Goal: Information Seeking & Learning: Learn about a topic

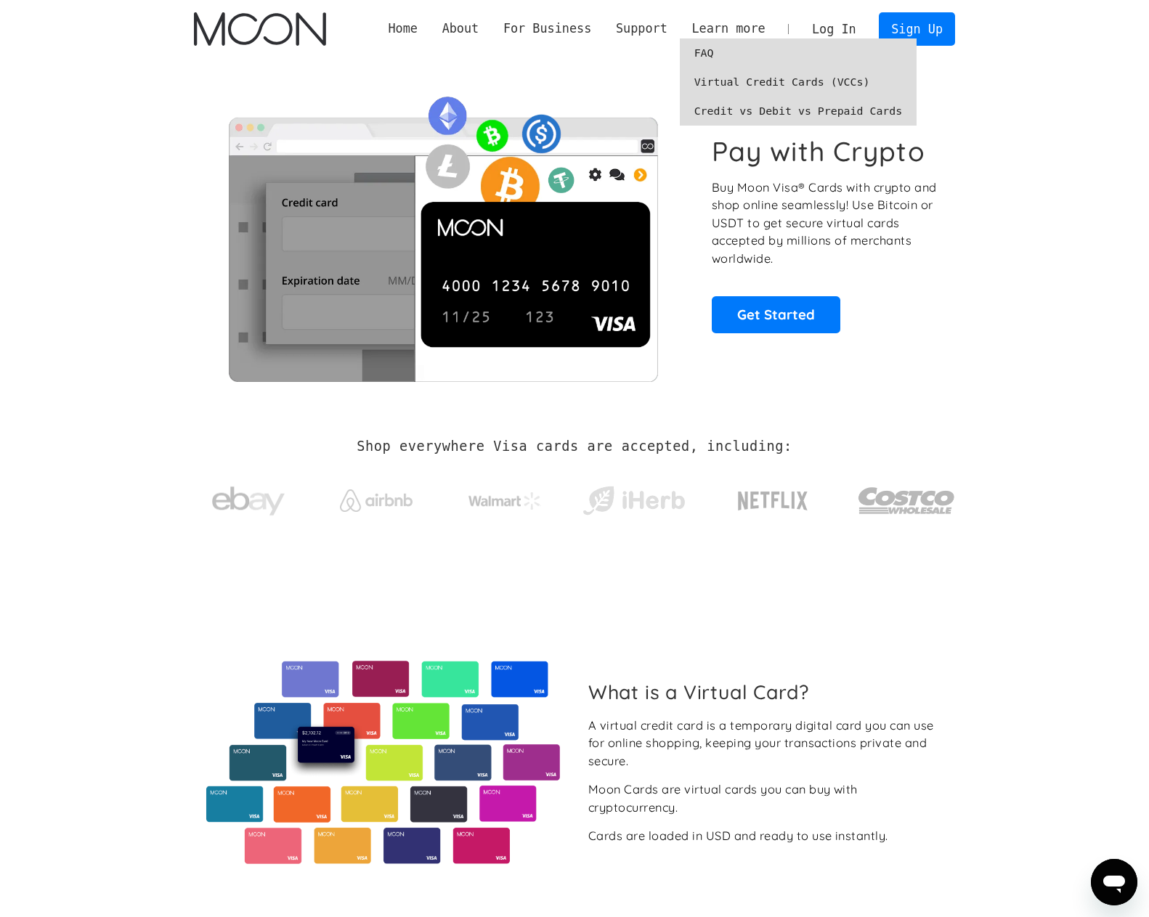
click at [727, 49] on link "FAQ" at bounding box center [798, 52] width 237 height 29
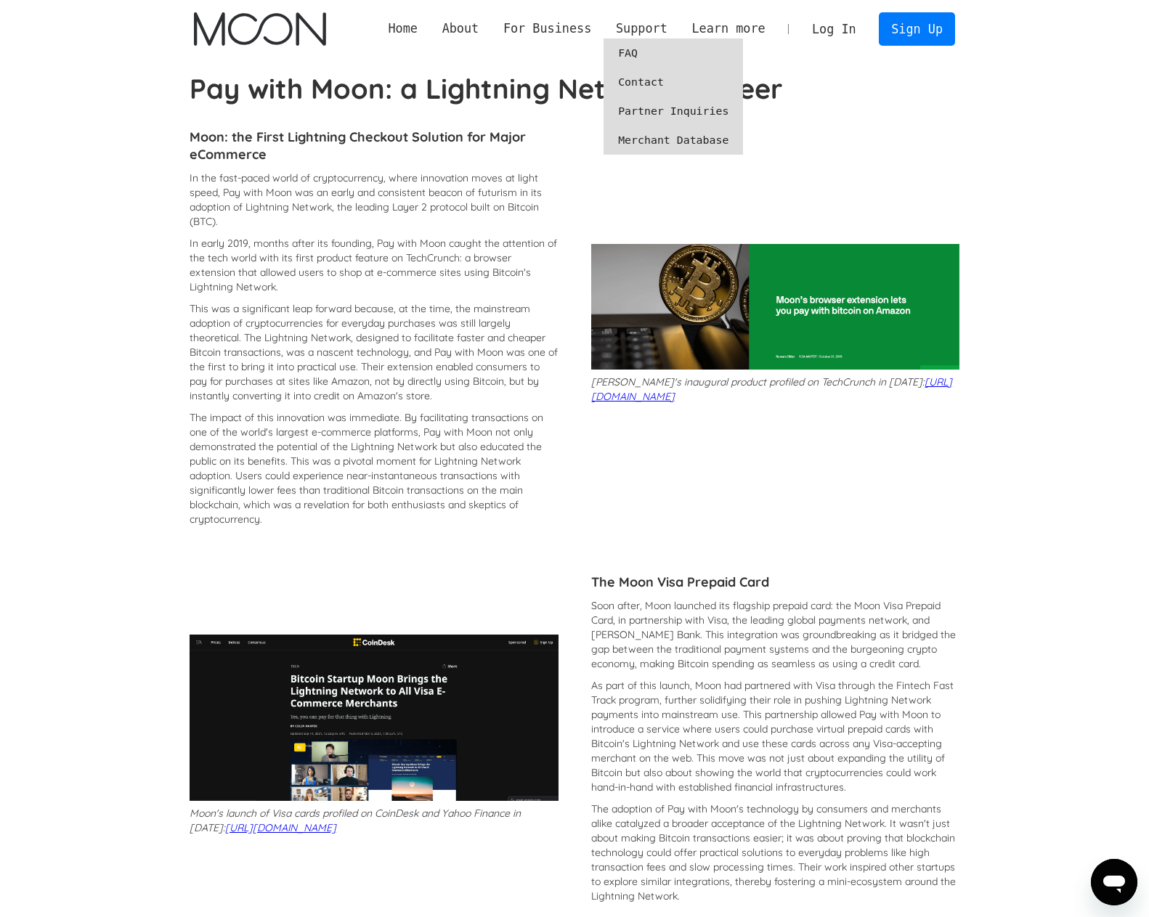
click at [650, 51] on link "FAQ" at bounding box center [672, 52] width 139 height 29
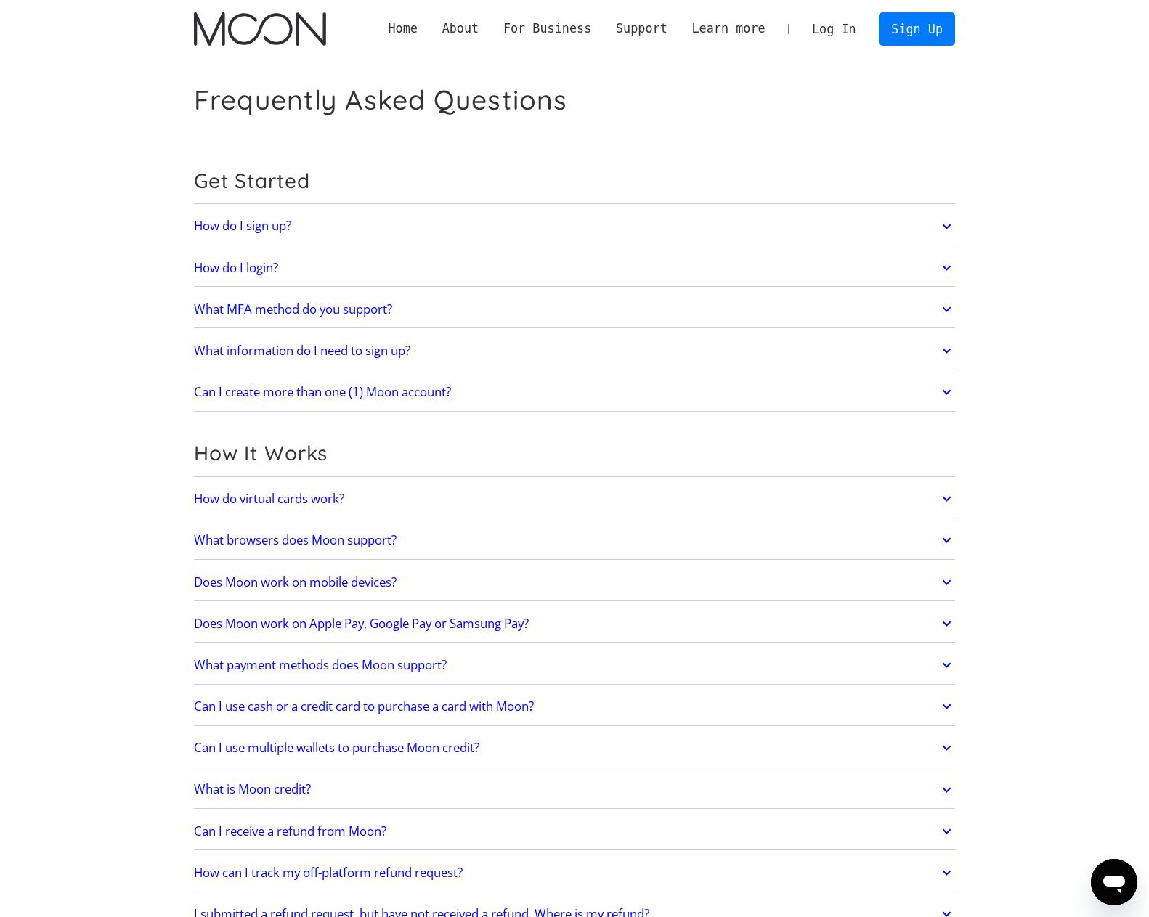
click at [493, 352] on link "What information do I need to sign up?" at bounding box center [574, 350] width 761 height 30
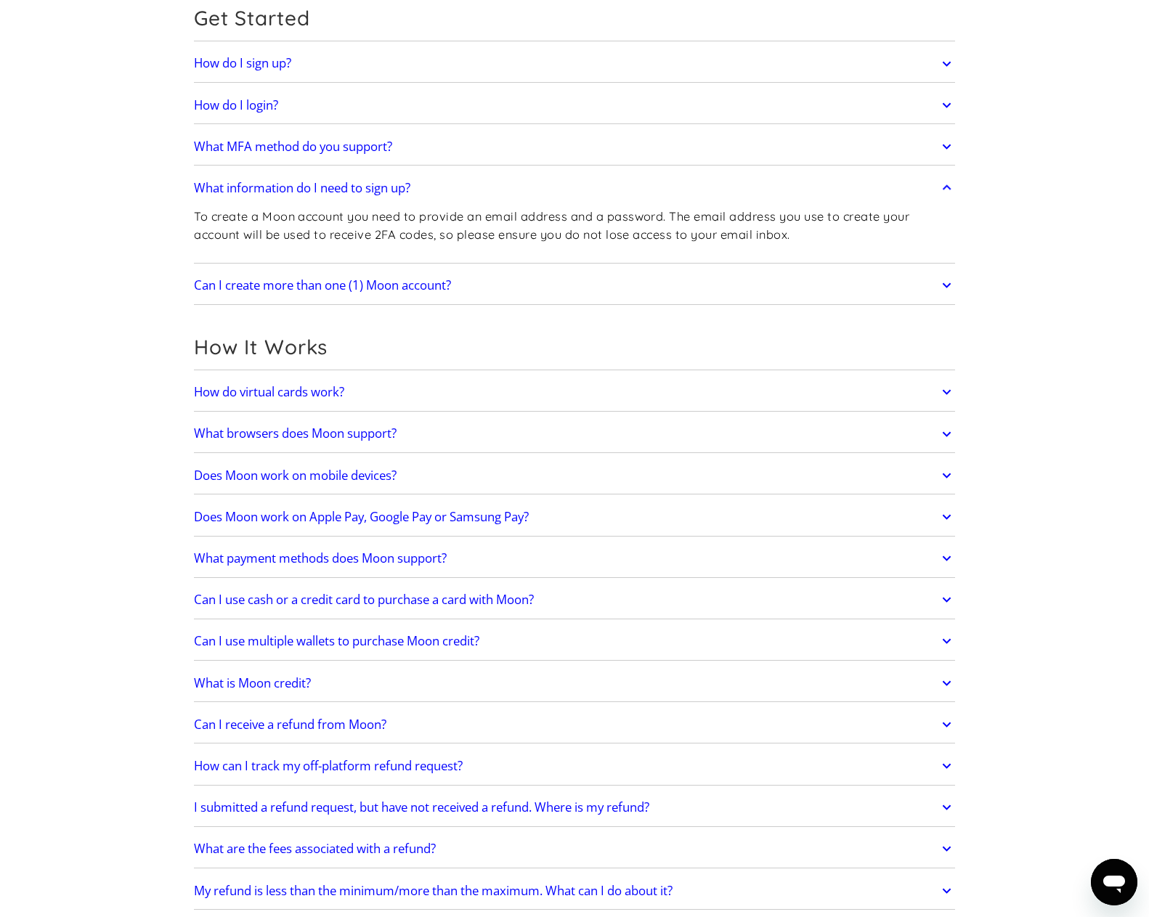
scroll to position [290, 0]
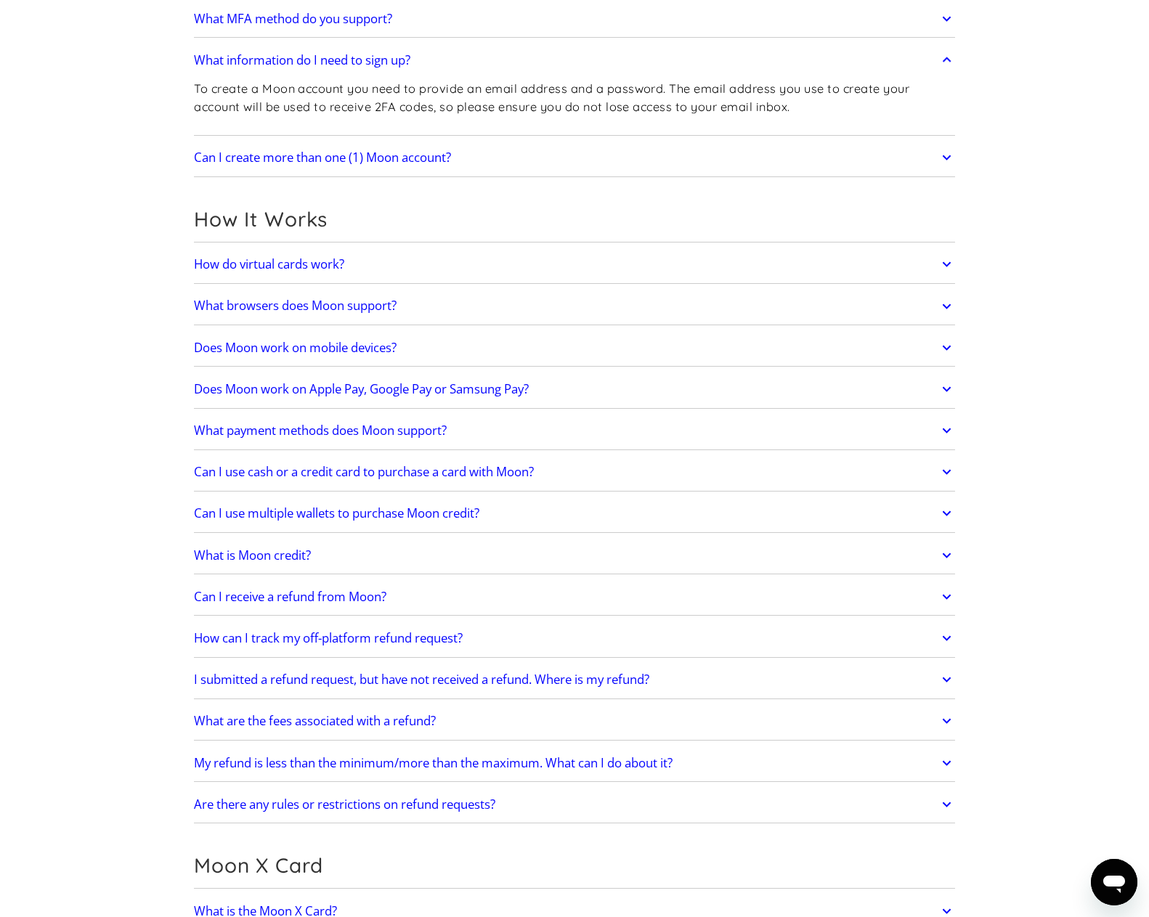
click at [434, 260] on link "How do virtual cards work?" at bounding box center [574, 264] width 761 height 30
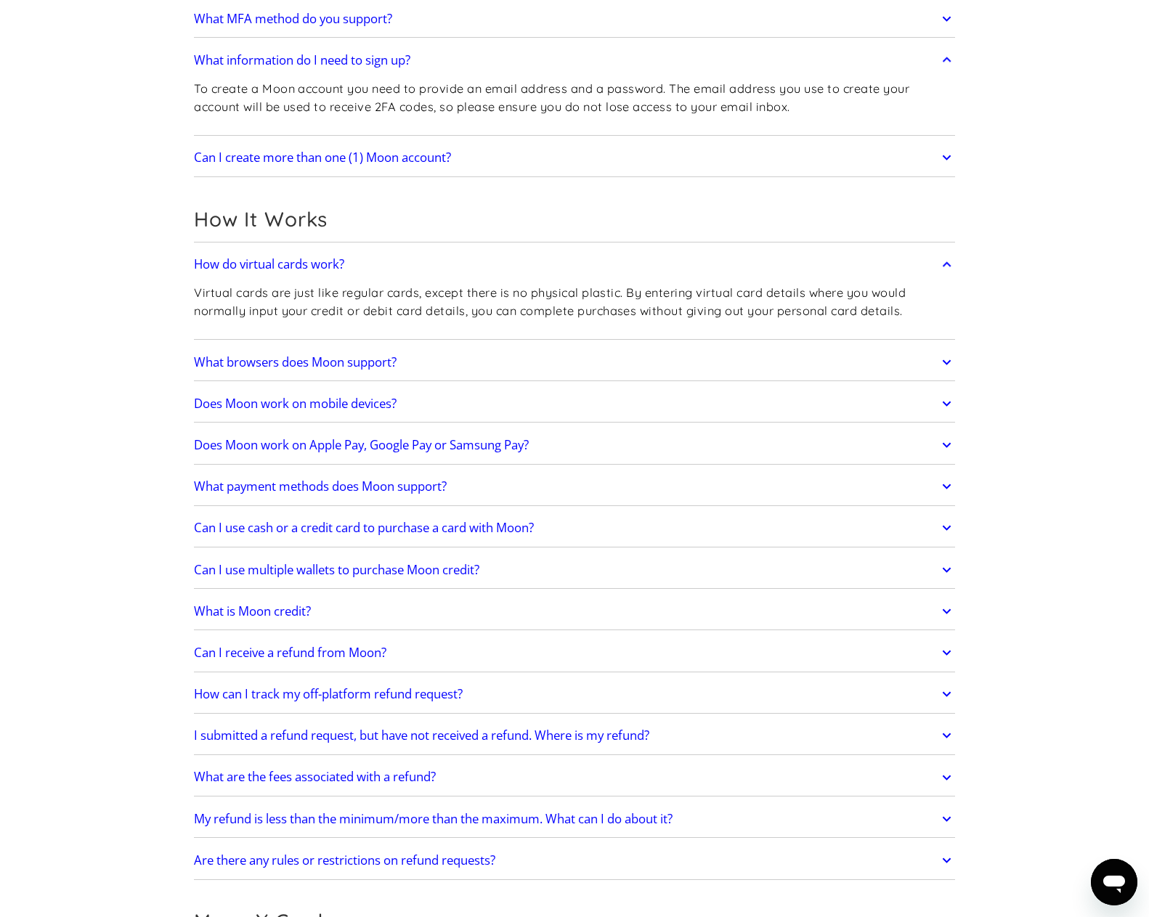
click at [396, 364] on h2 "What browsers does Moon support?" at bounding box center [295, 362] width 203 height 15
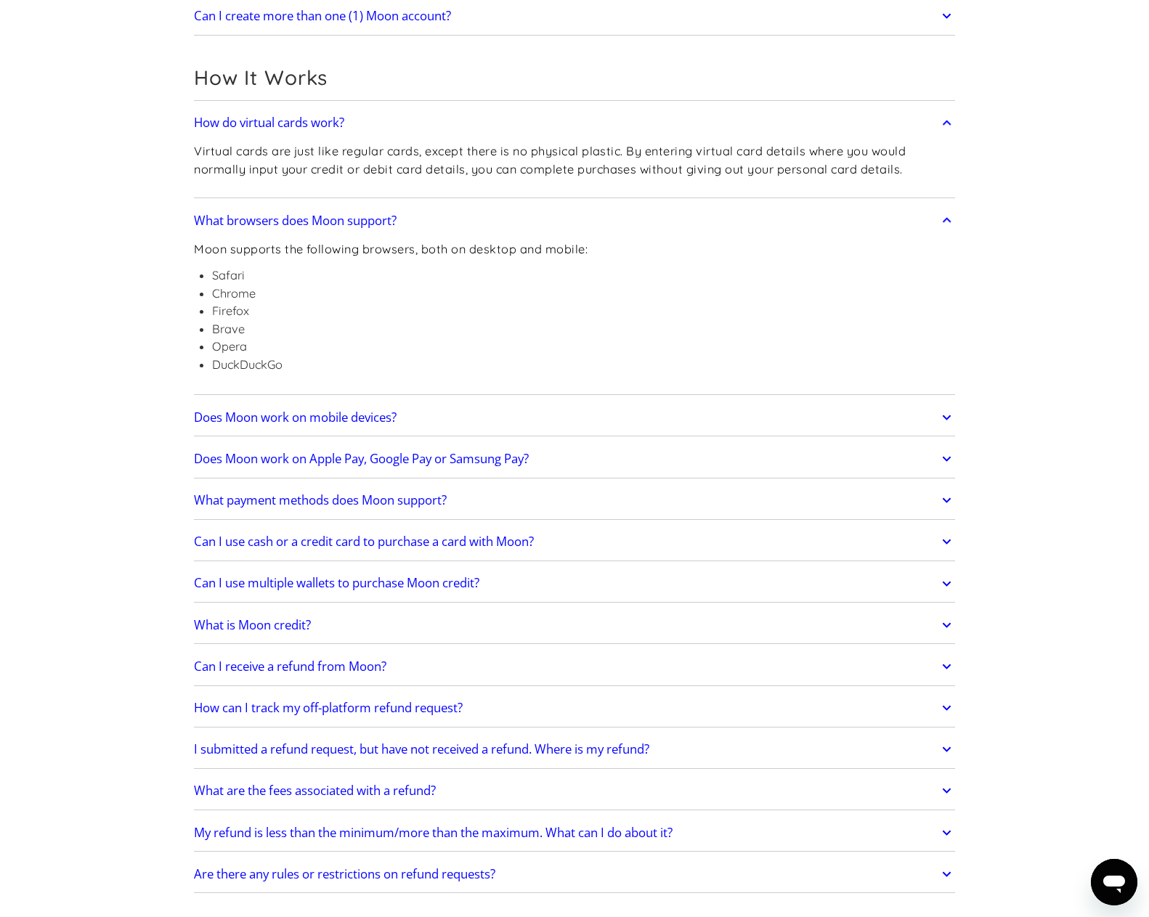
scroll to position [508, 0]
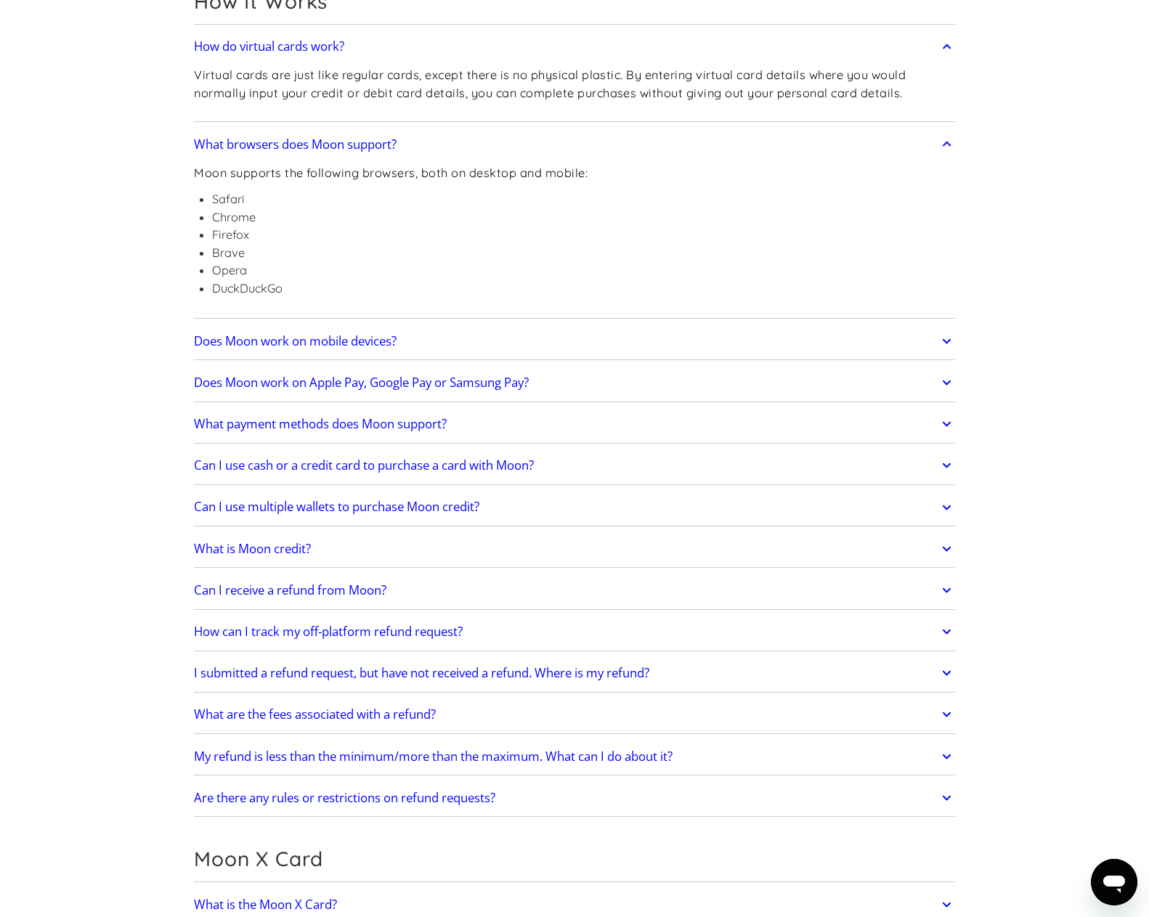
click at [448, 330] on link "Does Moon work on mobile devices?" at bounding box center [574, 341] width 761 height 30
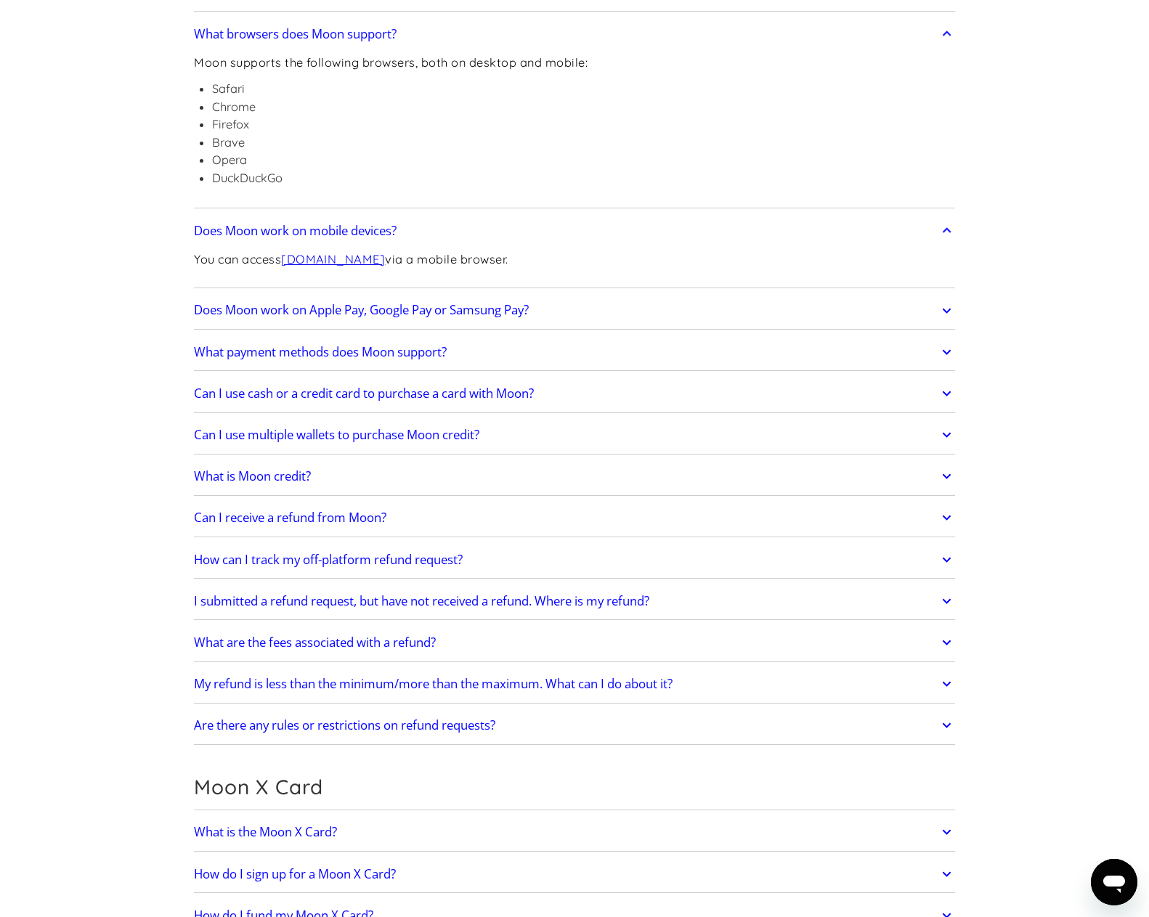
scroll to position [654, 0]
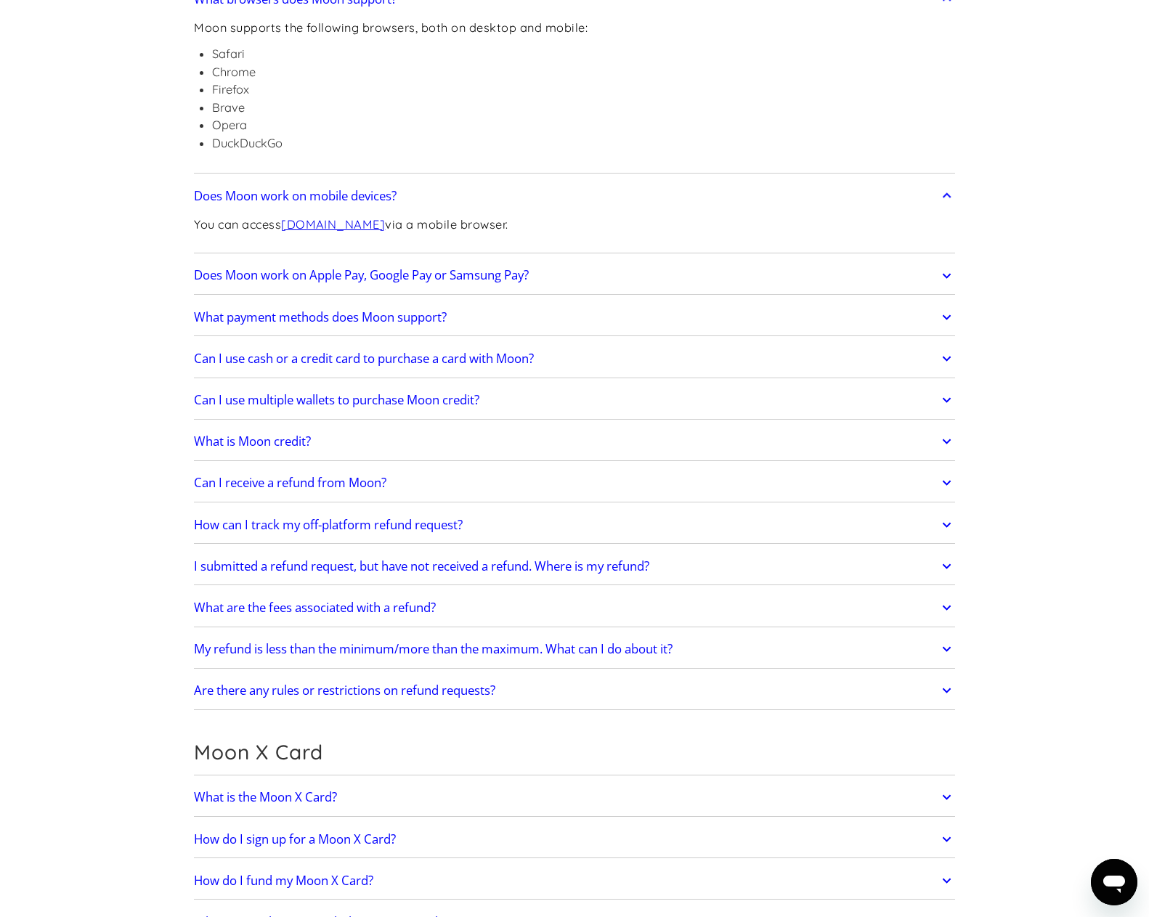
click at [548, 273] on link "Does Moon work on Apple Pay, Google Pay or Samsung Pay?" at bounding box center [574, 276] width 761 height 30
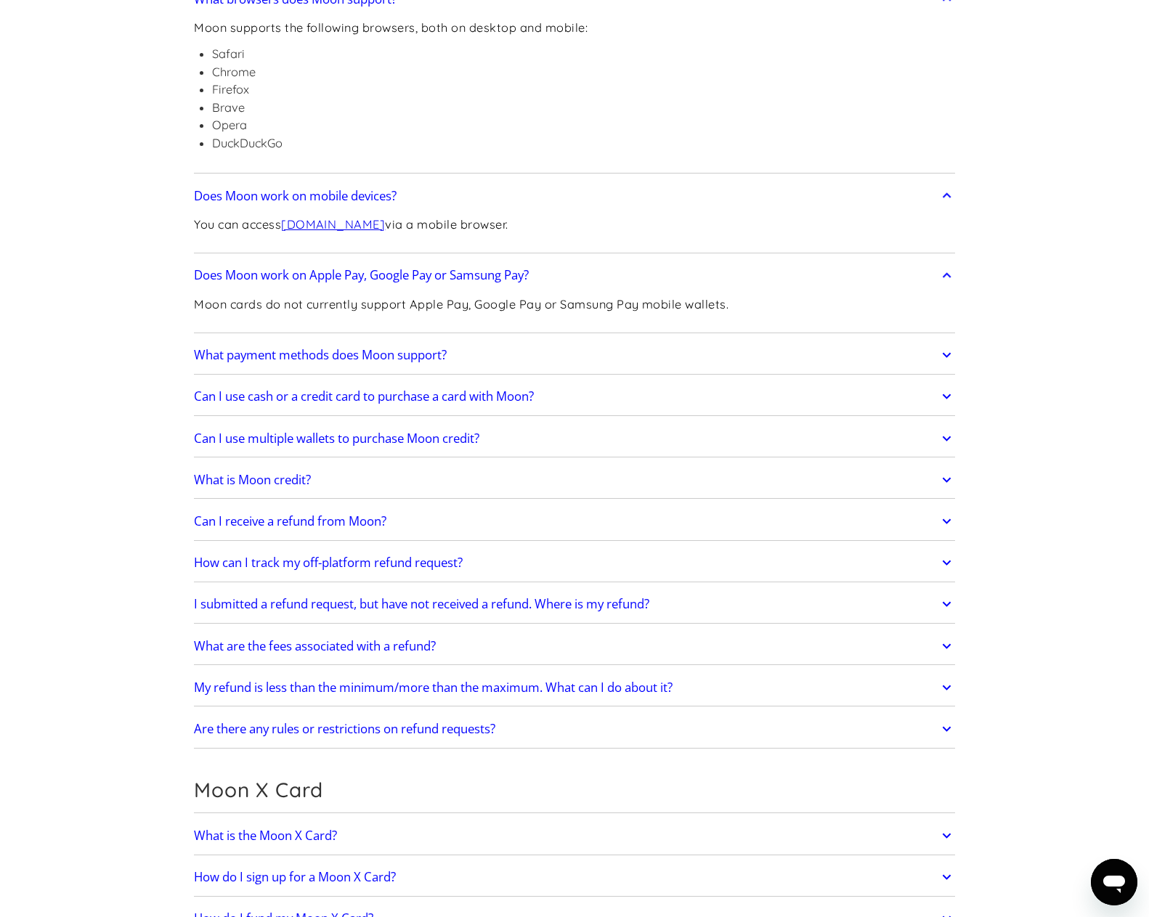
click at [475, 352] on link "What payment methods does Moon support?" at bounding box center [574, 355] width 761 height 30
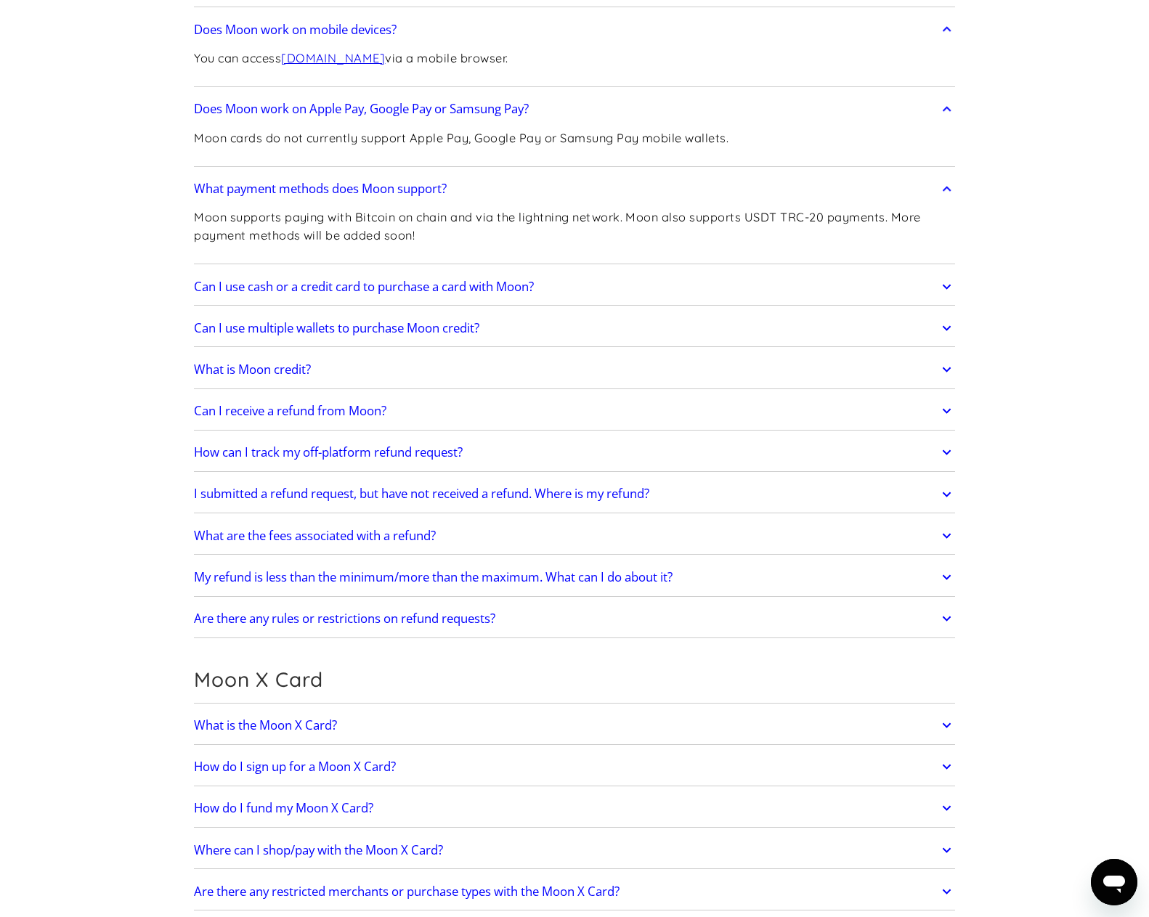
scroll to position [871, 0]
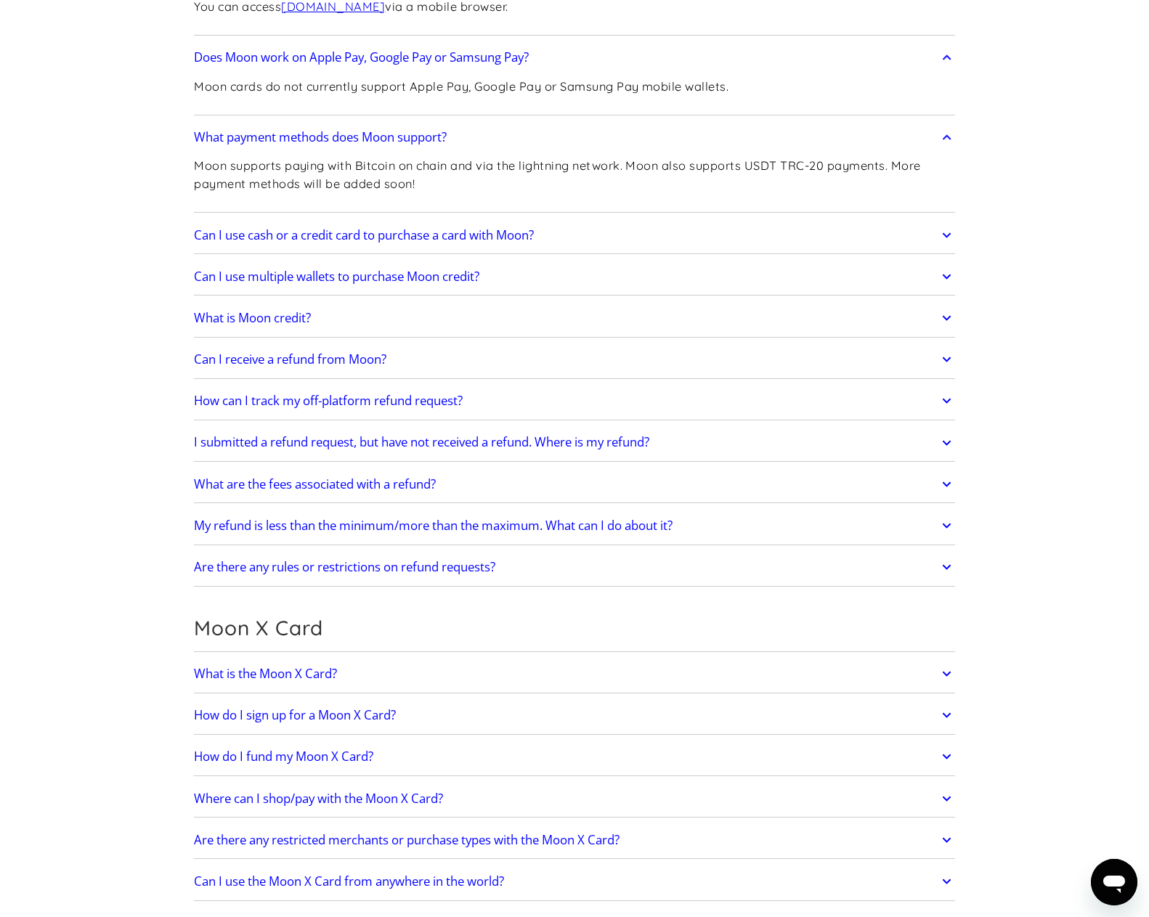
click at [497, 235] on h2 "Can I use cash or a credit card to purchase a card with Moon?" at bounding box center [364, 235] width 340 height 15
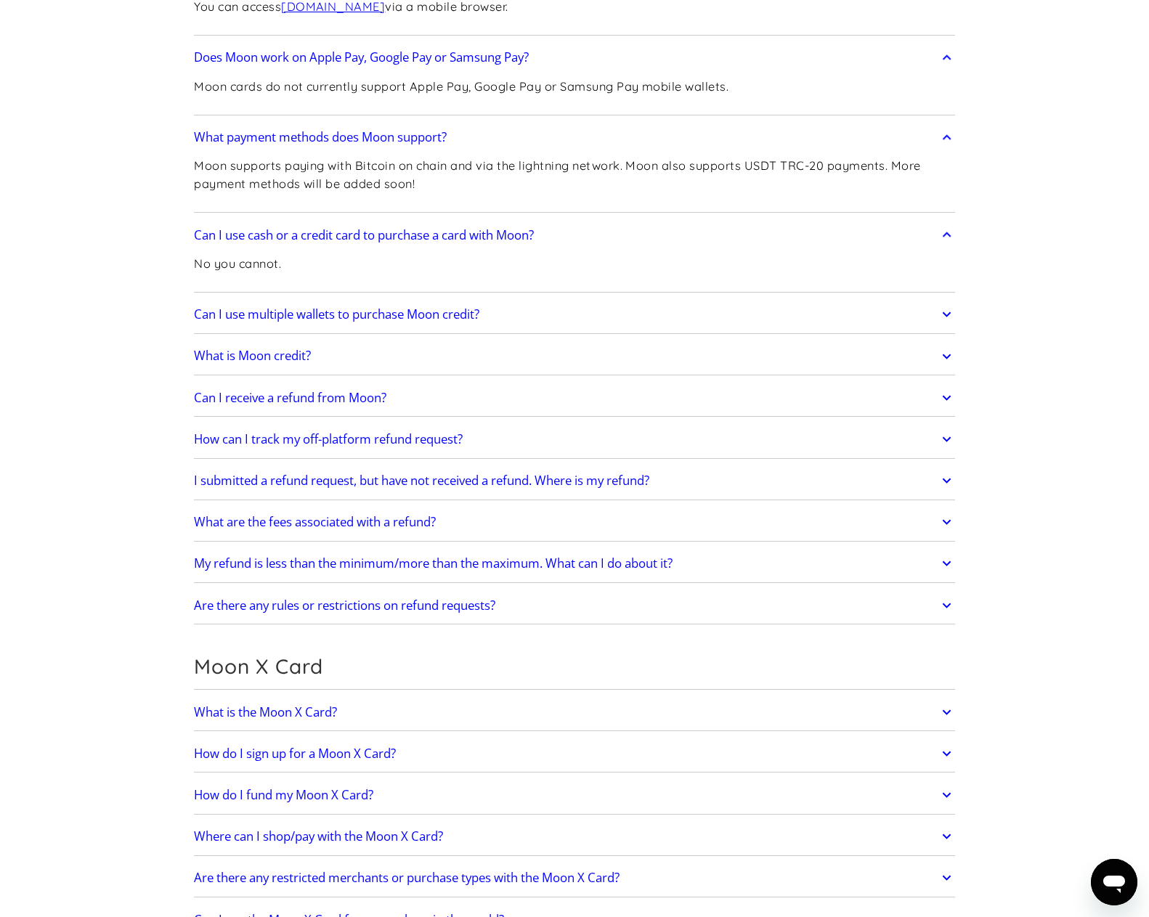
click at [499, 311] on link "Can I use multiple wallets to purchase Moon credit?" at bounding box center [574, 314] width 761 height 30
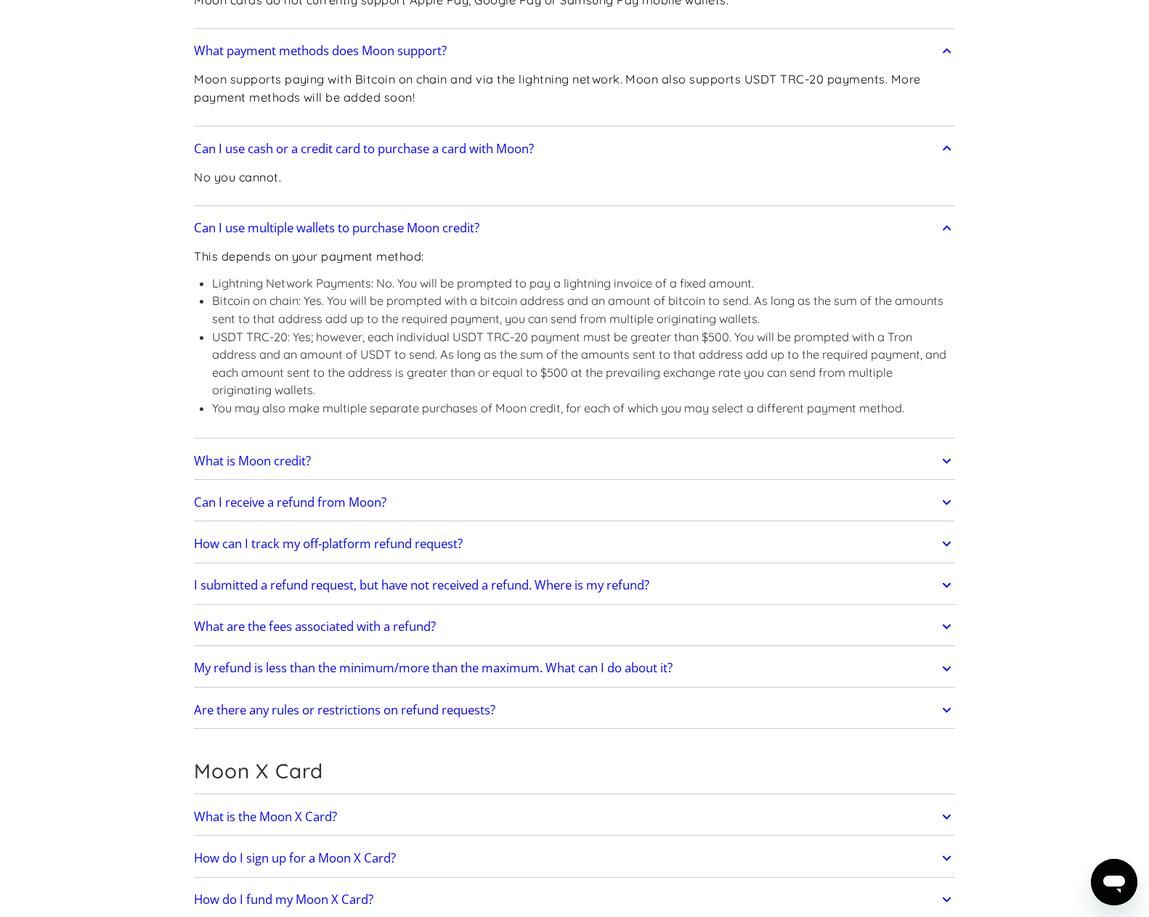
scroll to position [1017, 0]
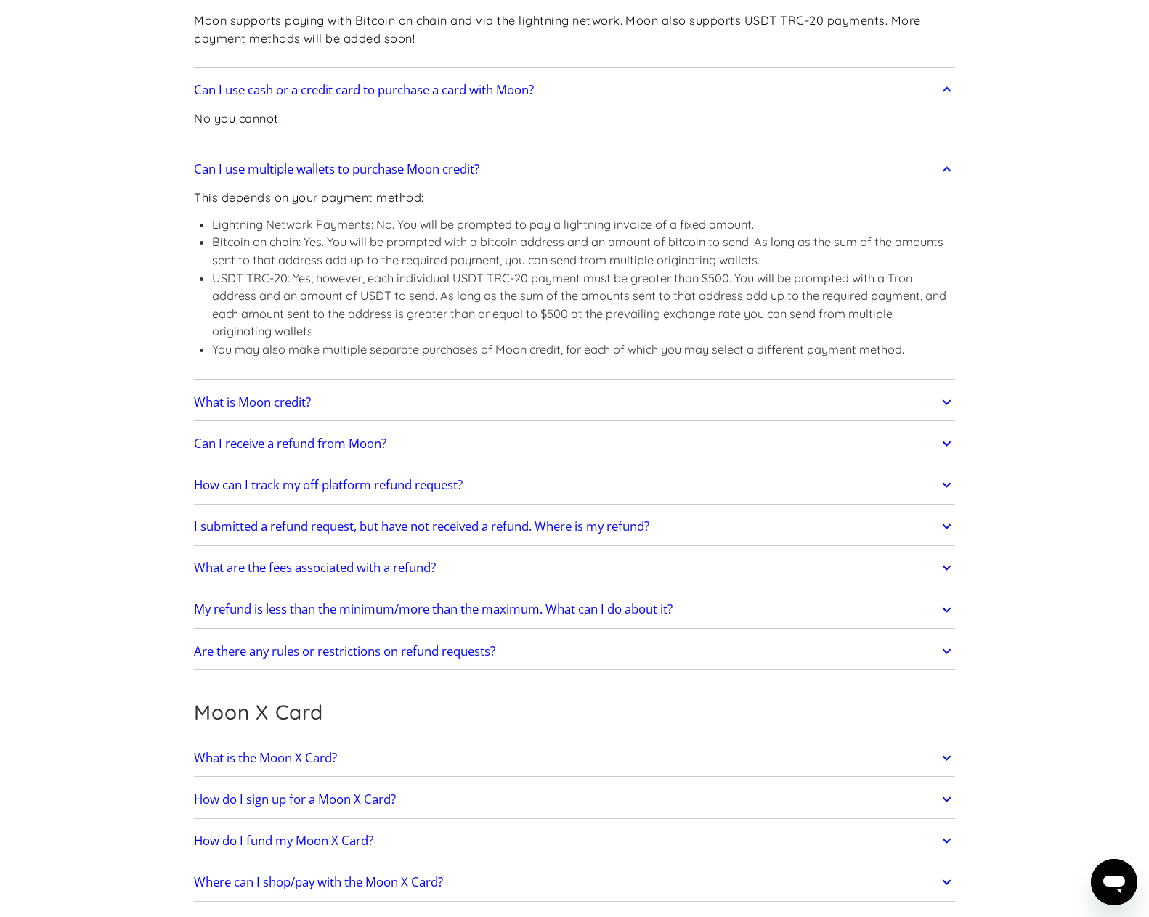
click at [346, 424] on div "How do virtual cards work? Virtual cards are just like regular cards, except th…" at bounding box center [574, 95] width 761 height 1151
click at [351, 403] on link "What is Moon credit?" at bounding box center [574, 402] width 761 height 30
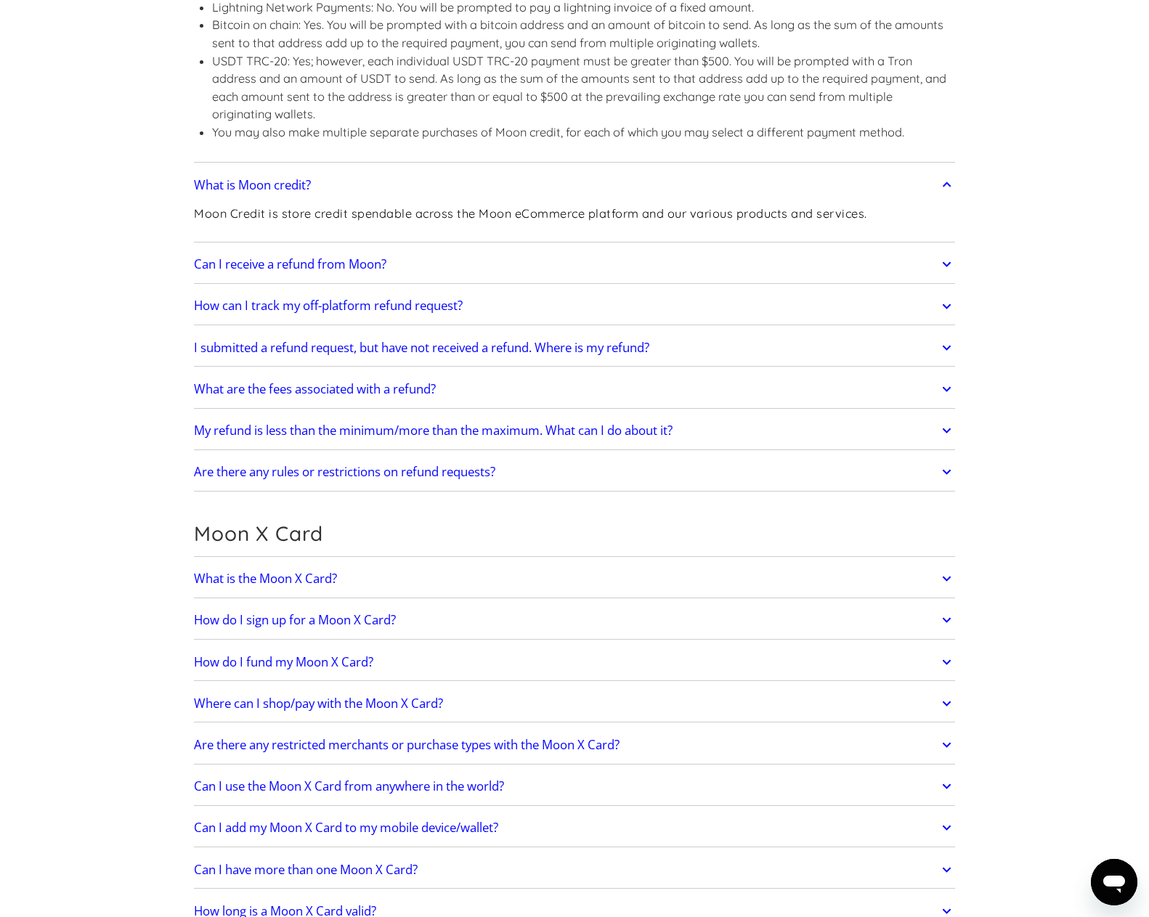
scroll to position [1235, 0]
click at [590, 261] on link "Can I receive a refund from Moon?" at bounding box center [574, 263] width 761 height 30
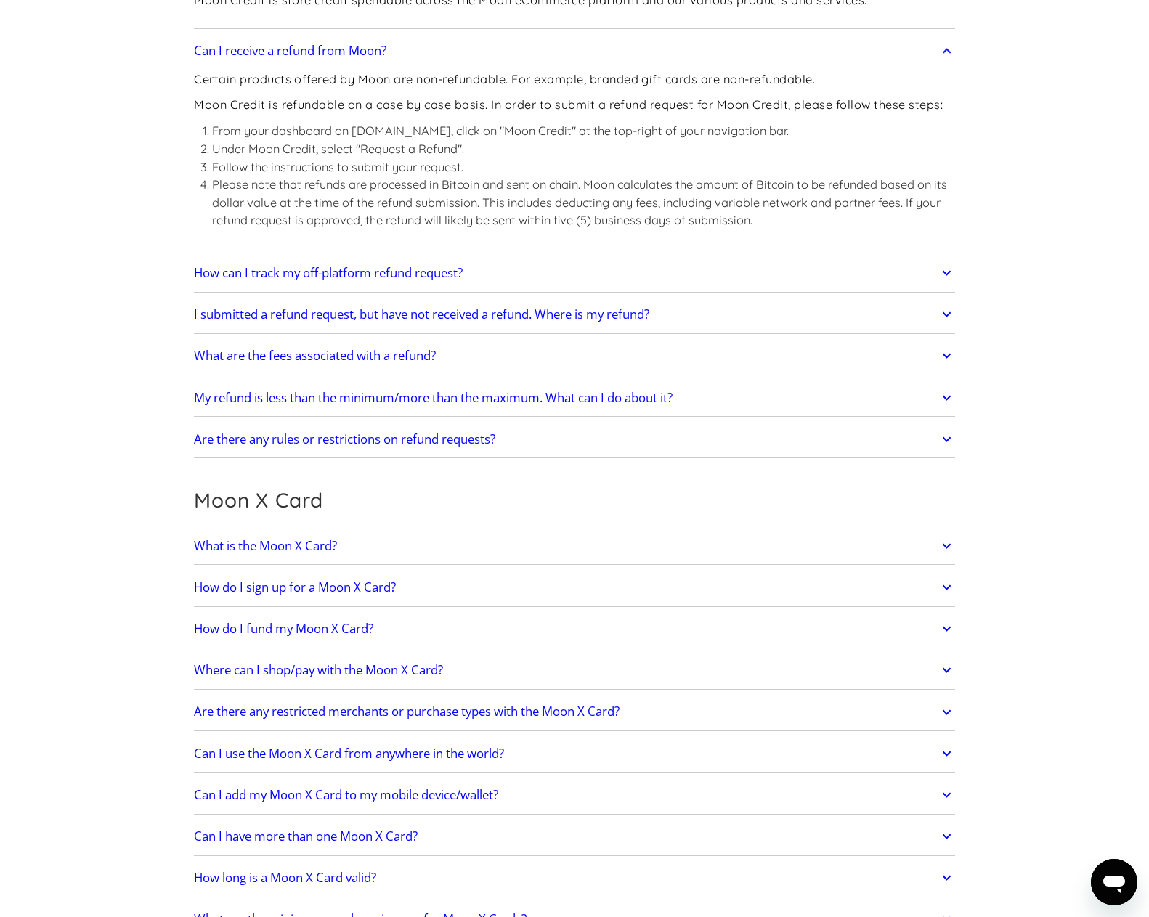
scroll to position [1452, 0]
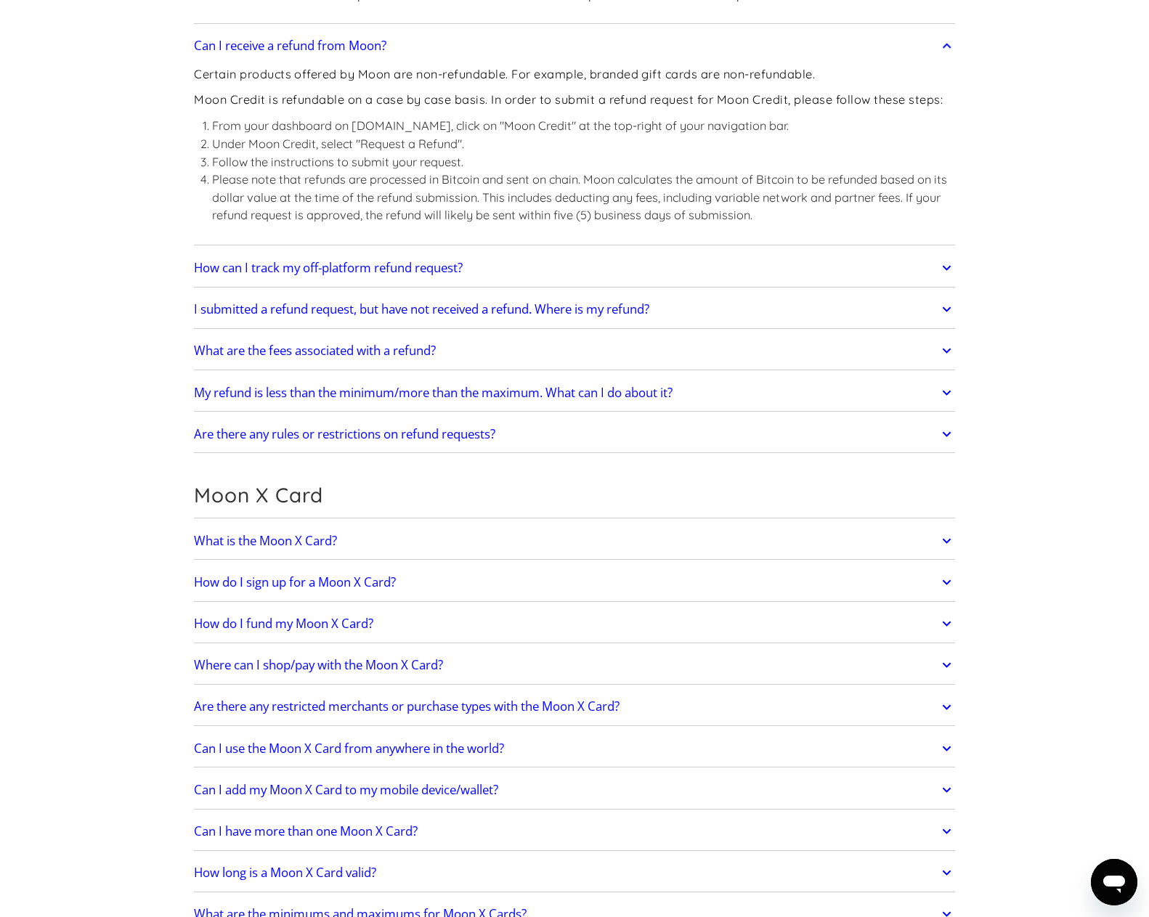
click at [487, 272] on link "How can I track my off-platform refund request?" at bounding box center [574, 268] width 761 height 30
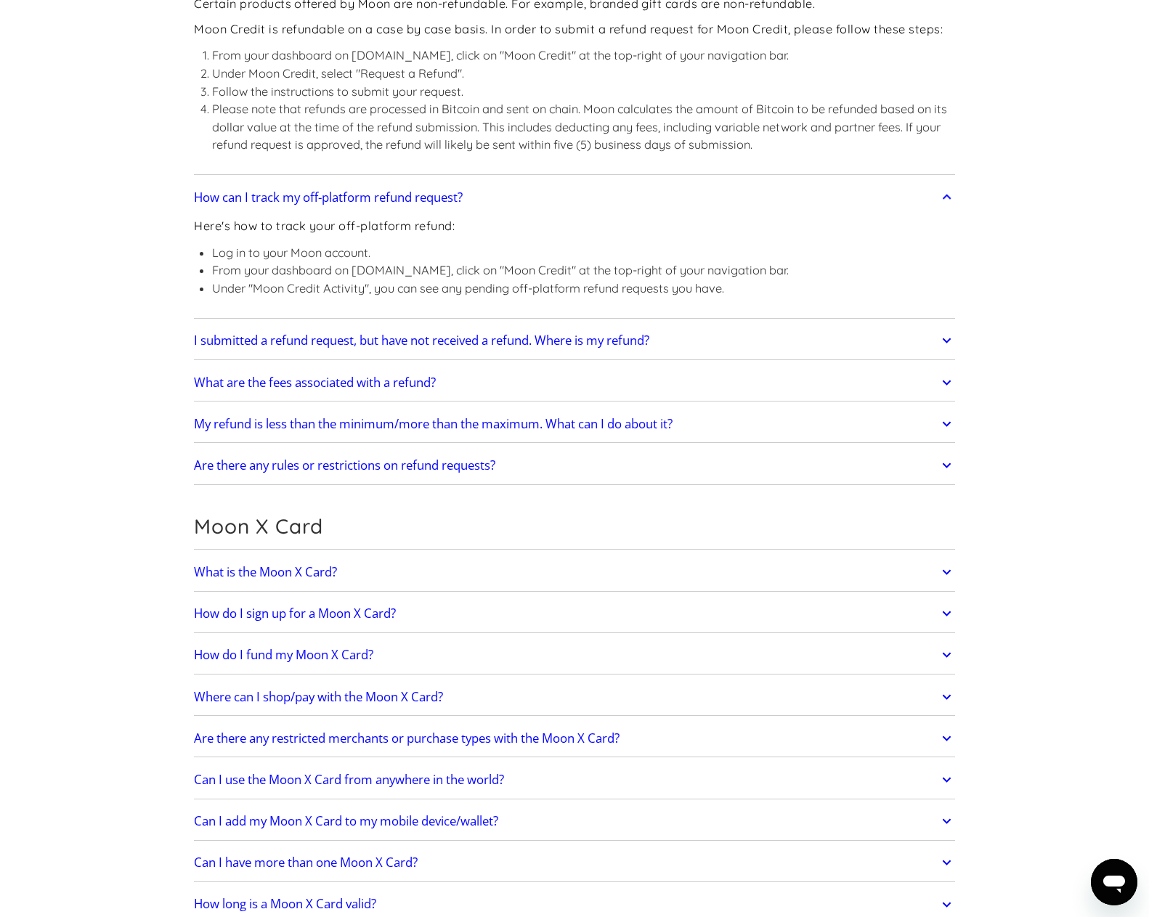
scroll to position [1525, 0]
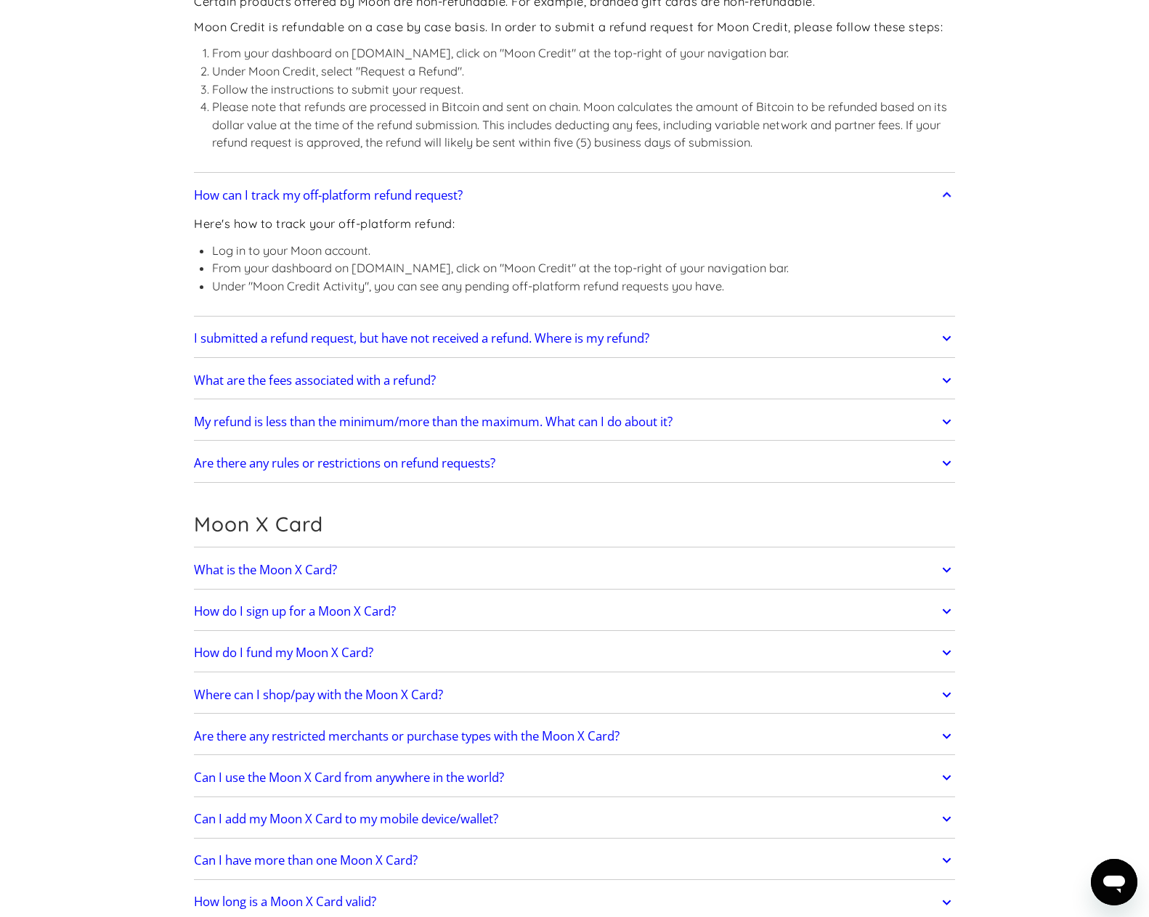
click at [505, 377] on link "What are the fees associated with a refund?" at bounding box center [574, 380] width 761 height 30
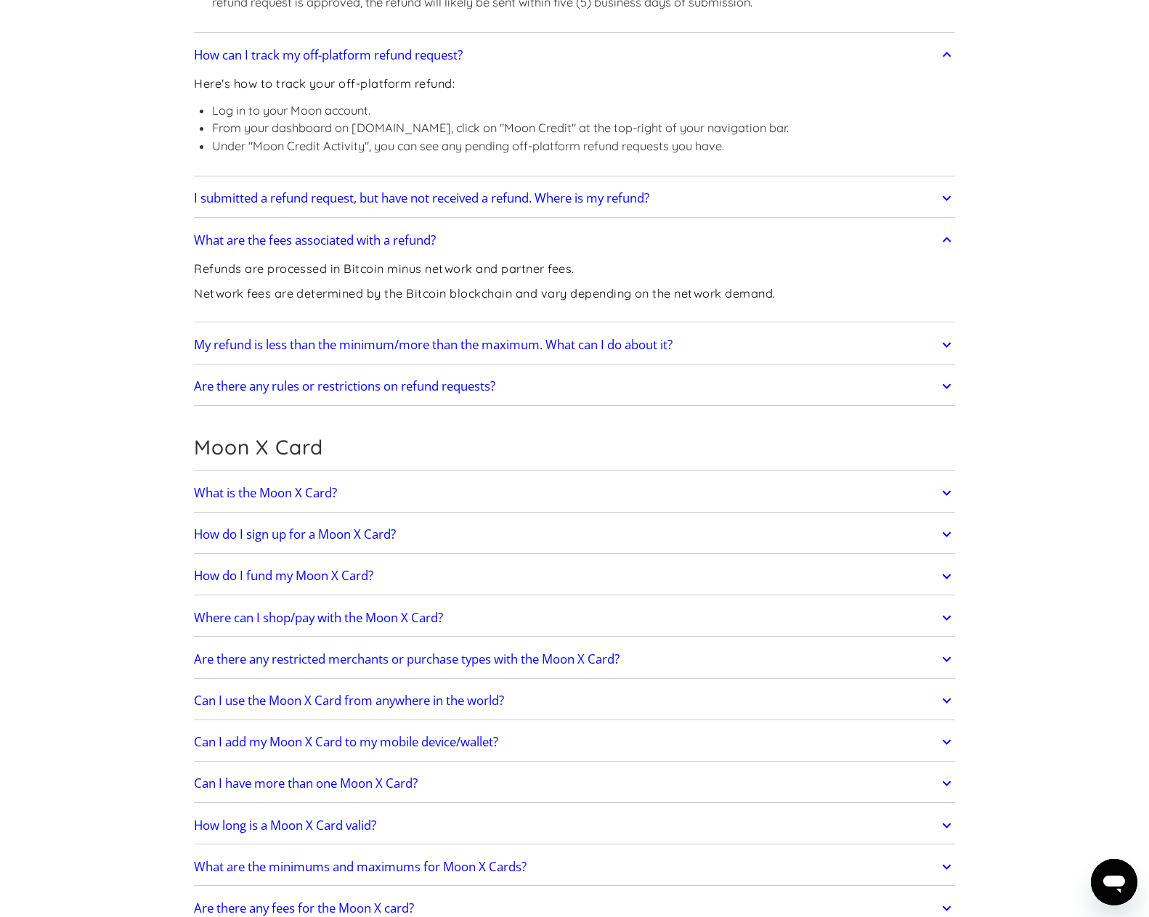
scroll to position [1670, 0]
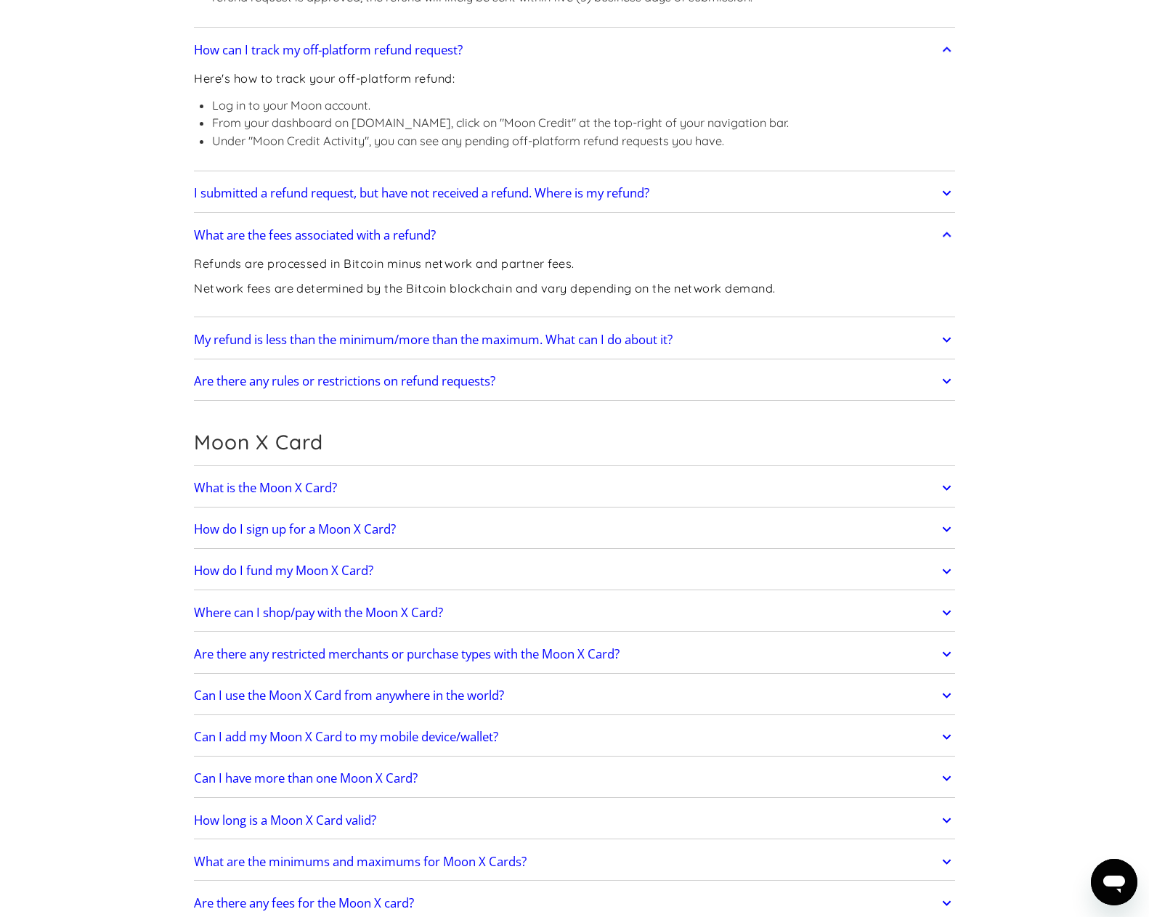
click at [720, 334] on link "My refund is less than the minimum/more than the maximum. What can I do about i…" at bounding box center [574, 340] width 761 height 30
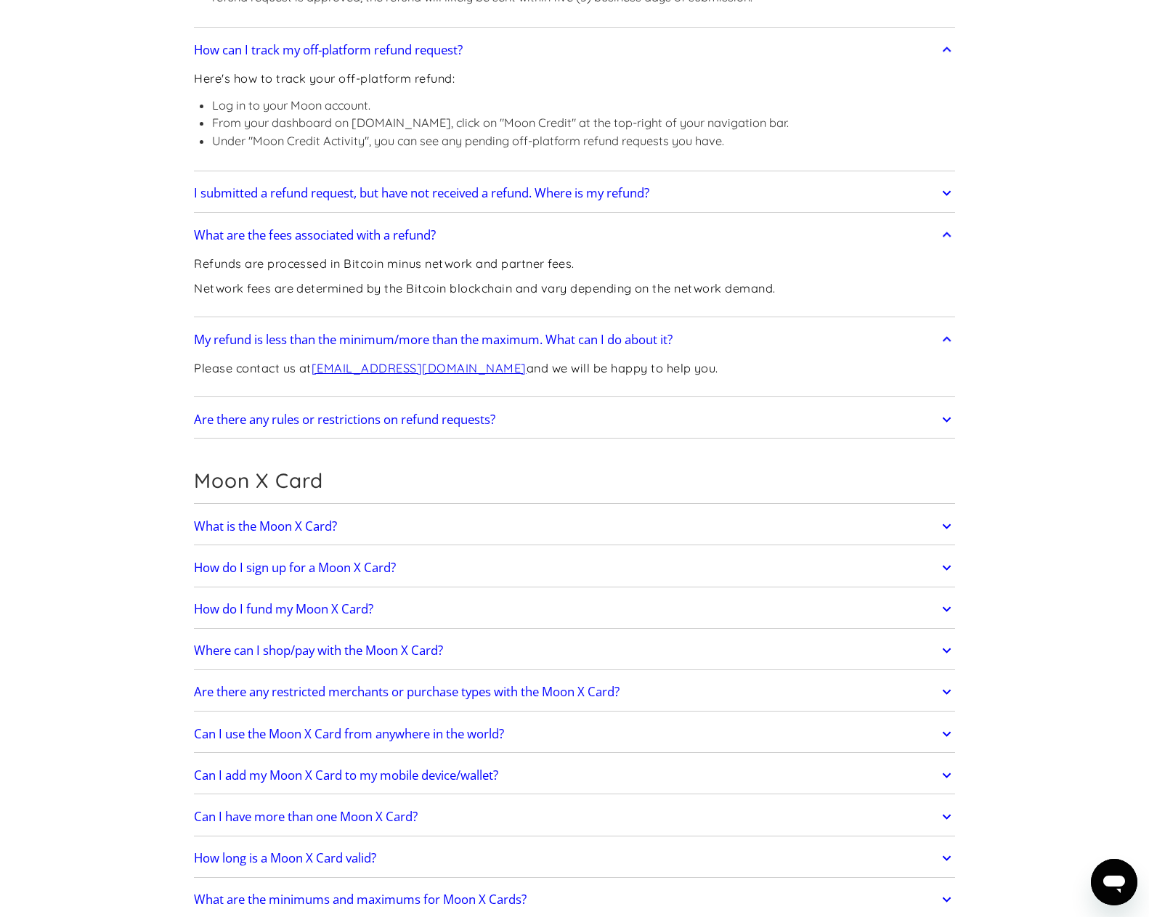
click at [551, 413] on link "Are there any rules or restrictions on refund requests?" at bounding box center [574, 419] width 761 height 30
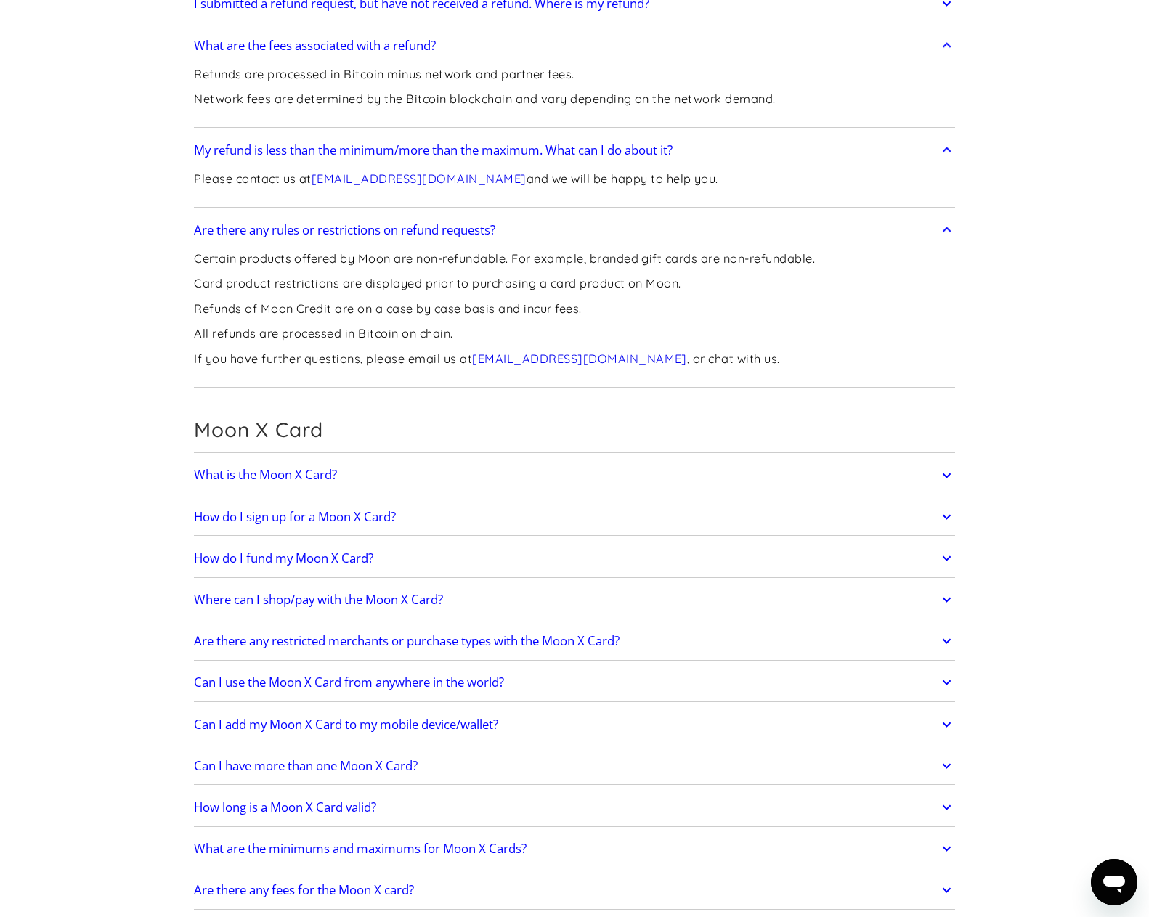
scroll to position [2033, 0]
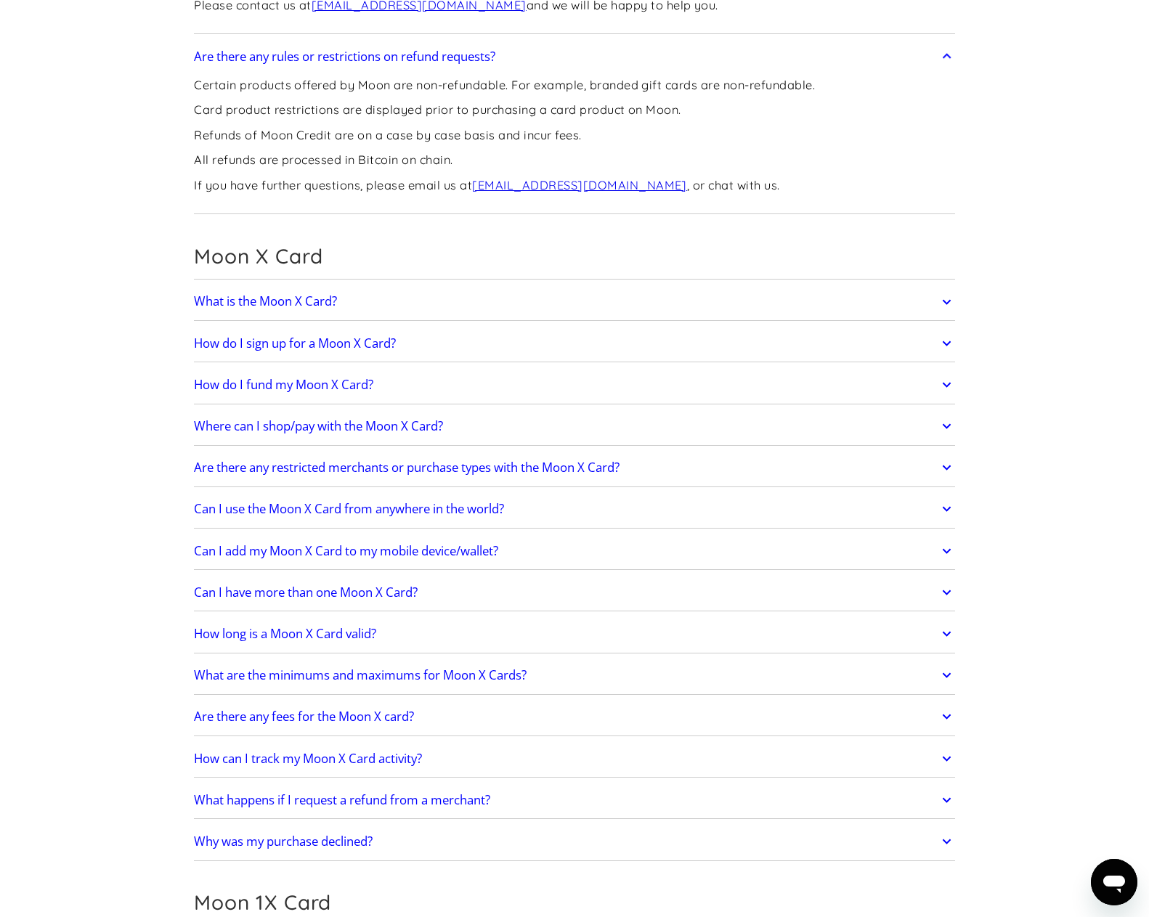
click at [466, 290] on link "What is the Moon X Card?" at bounding box center [574, 302] width 761 height 30
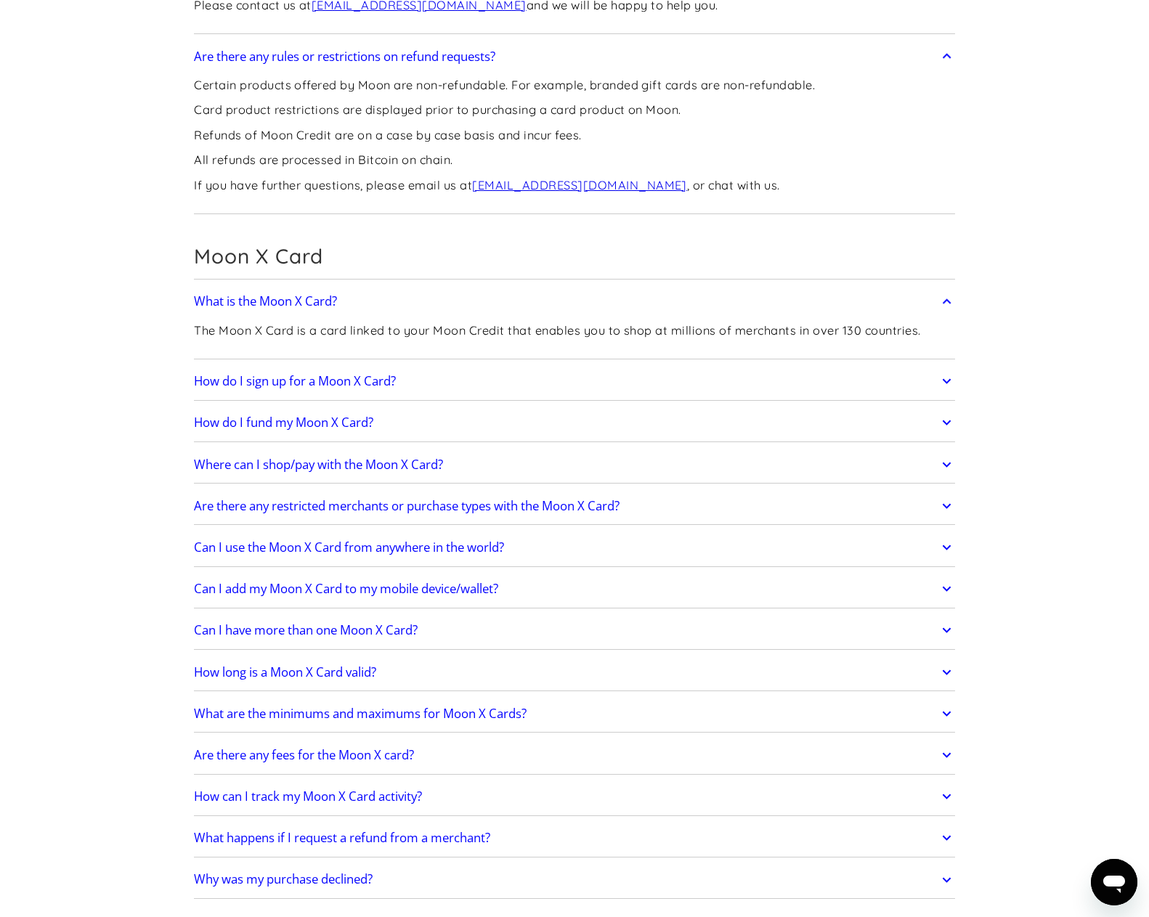
click at [448, 374] on link "How do I sign up for a Moon X Card?" at bounding box center [574, 381] width 761 height 30
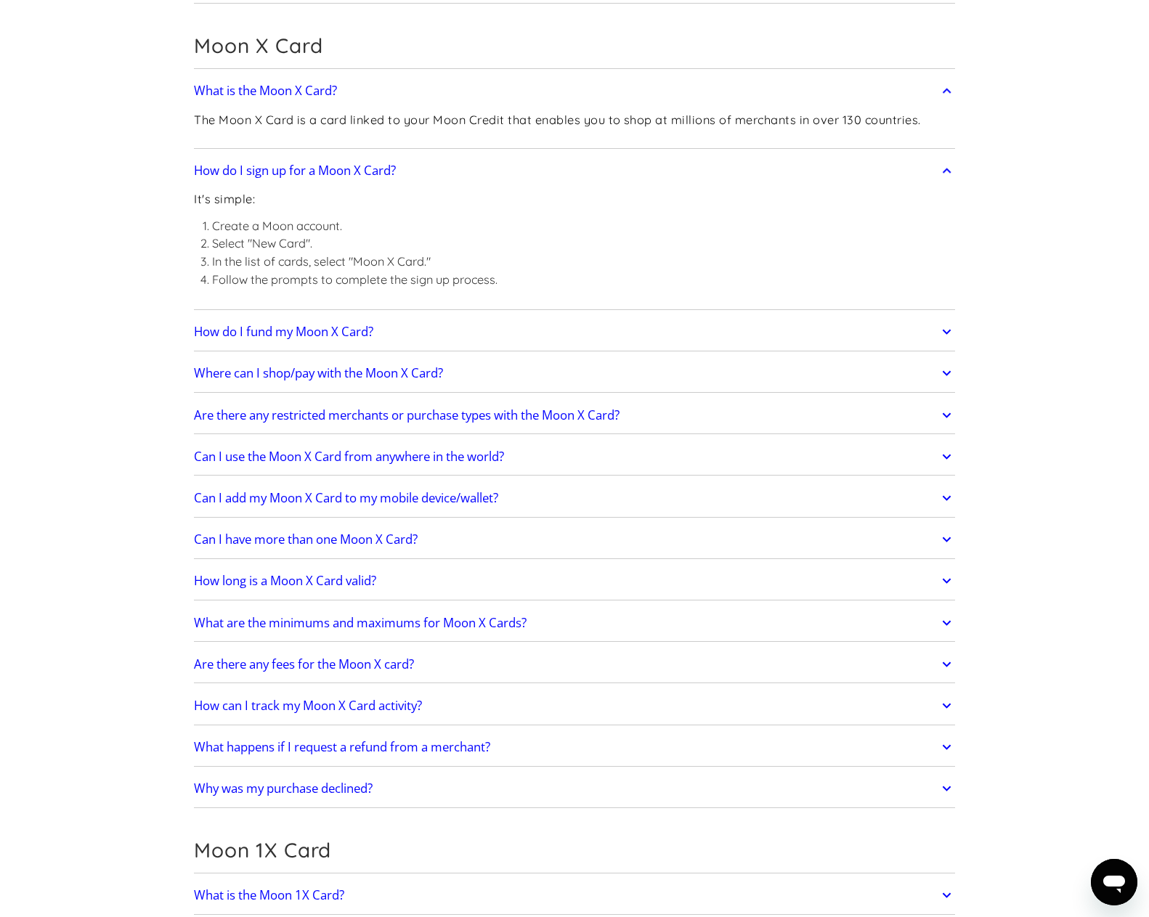
scroll to position [2251, 0]
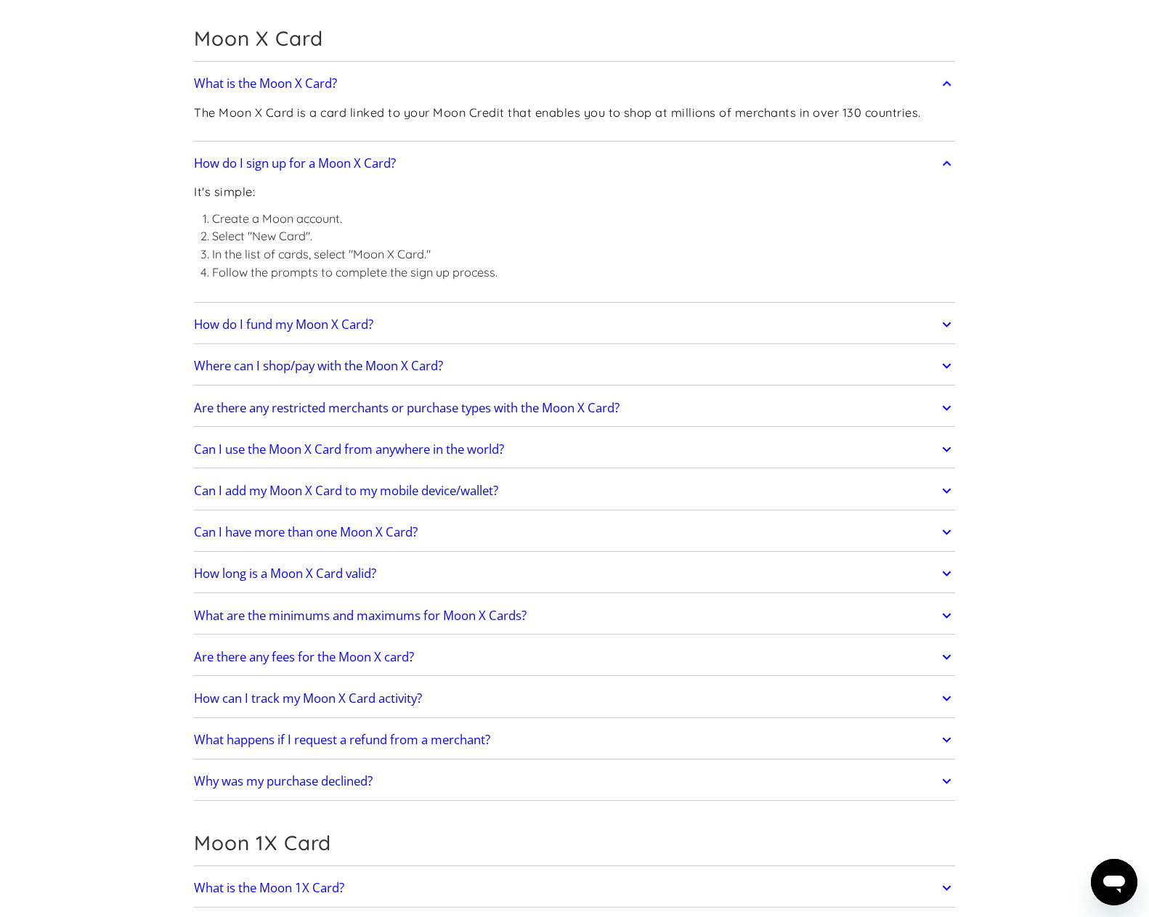
click at [457, 330] on link "How do I fund my Moon X Card?" at bounding box center [574, 324] width 761 height 30
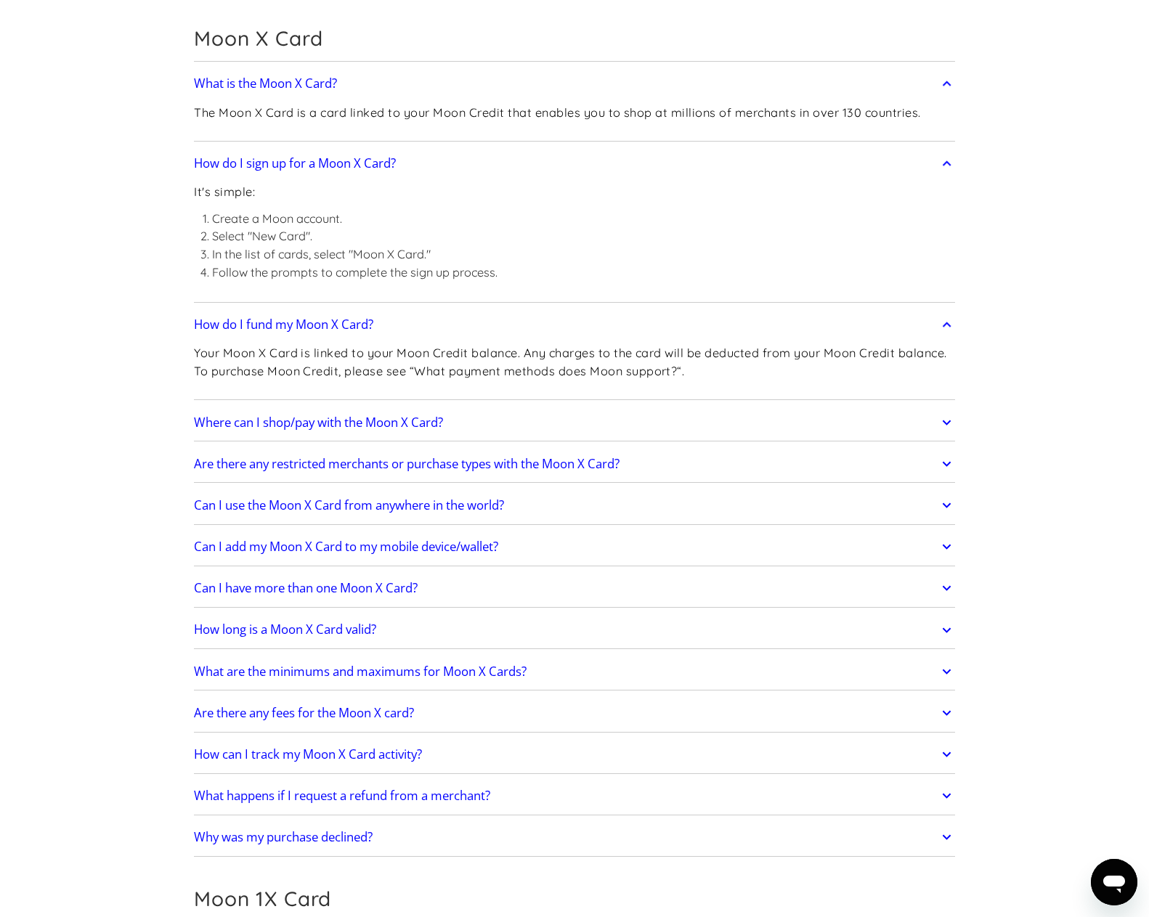
click at [509, 419] on link "Where can I shop/pay with the Moon X Card?" at bounding box center [574, 422] width 761 height 30
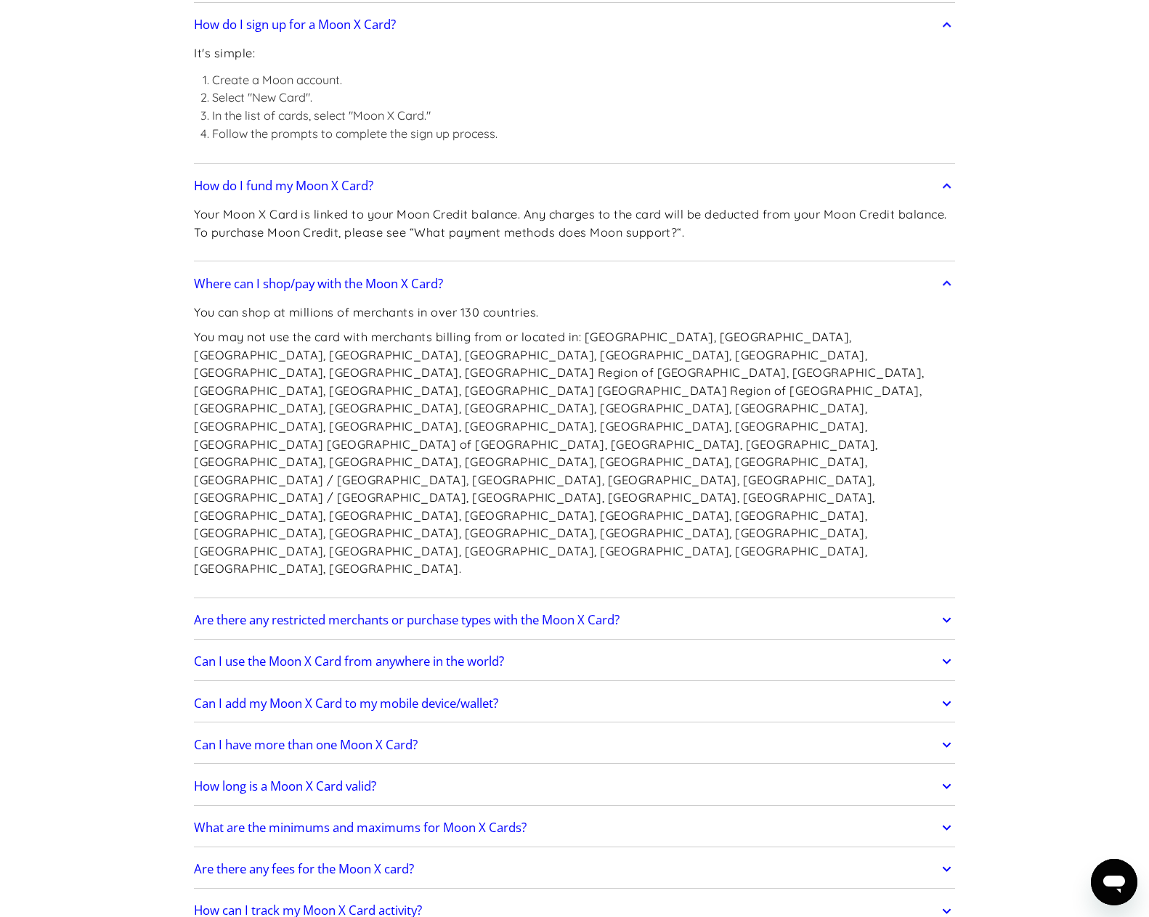
scroll to position [2542, 0]
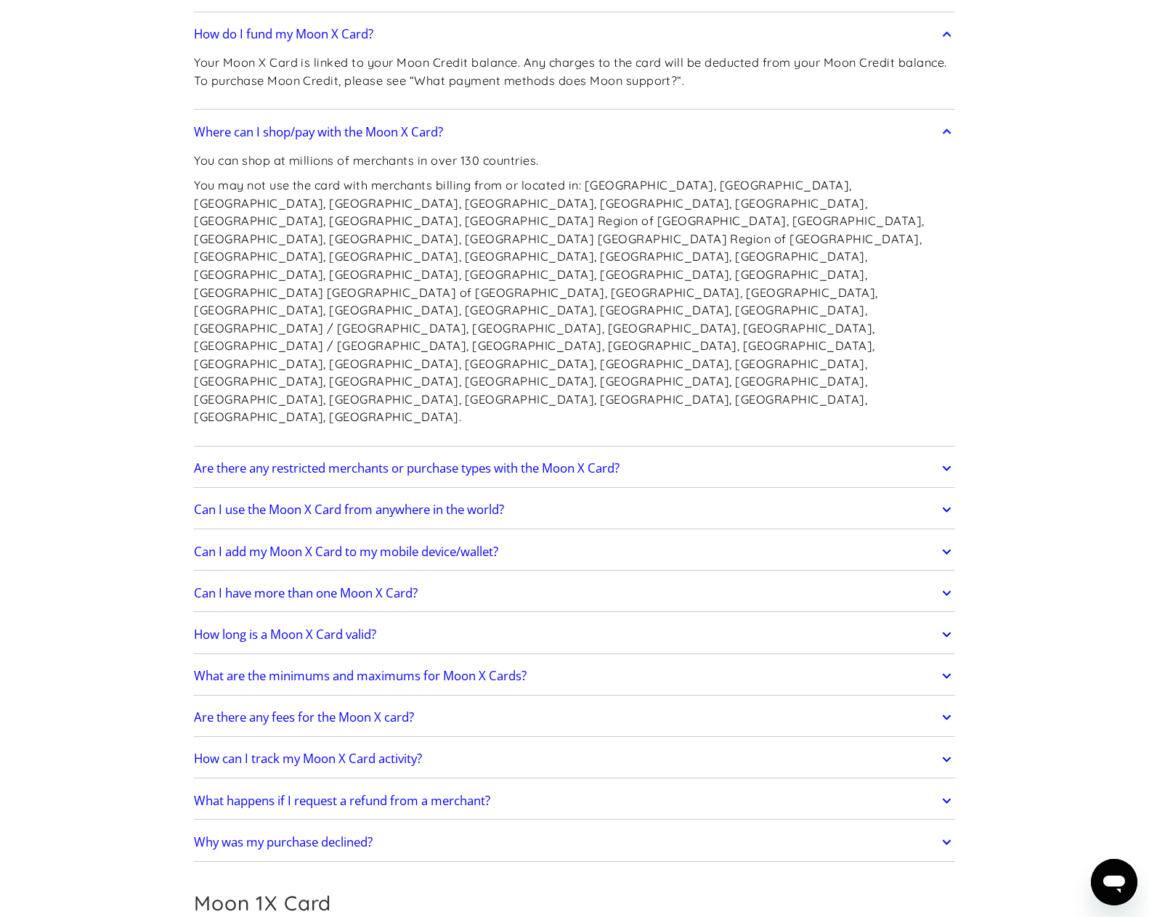
click at [663, 453] on link "Are there any restricted merchants or purchase types with the Moon X Card?" at bounding box center [574, 468] width 761 height 30
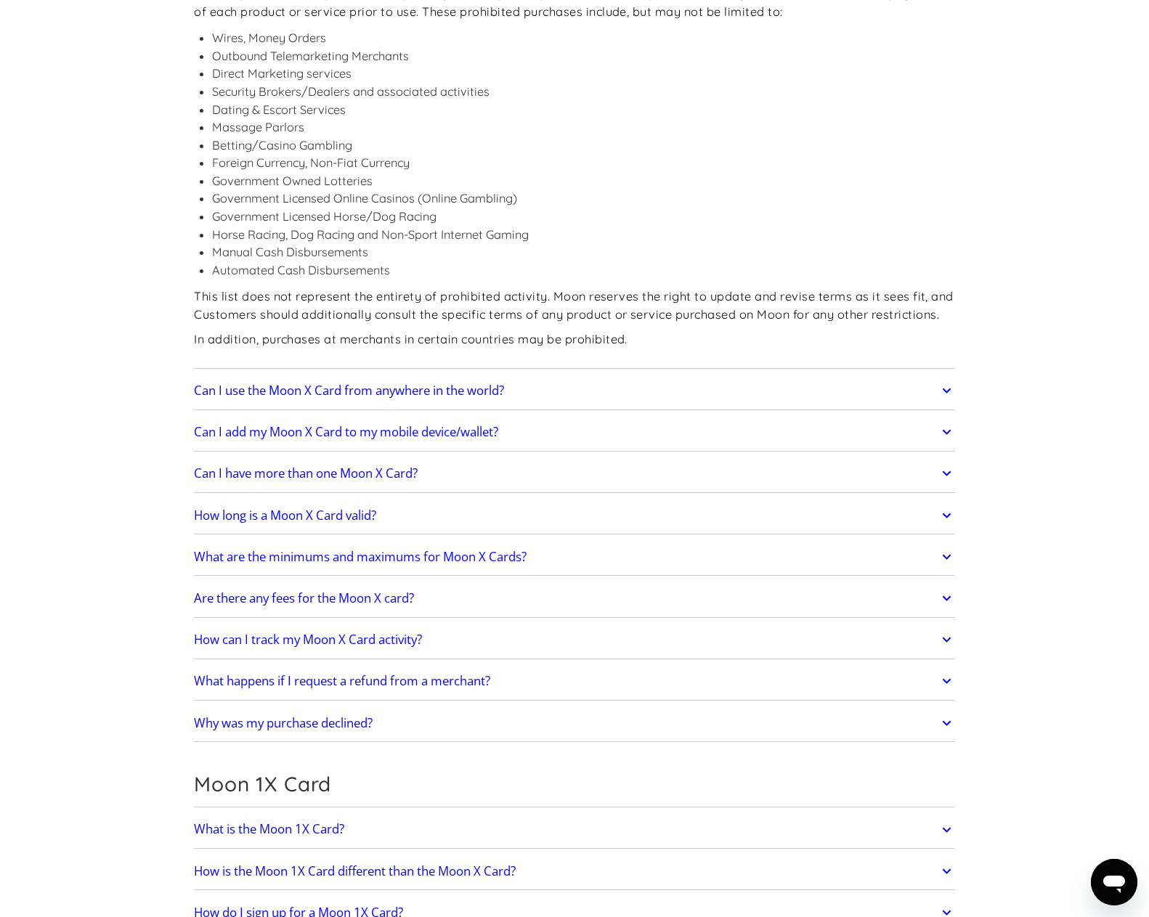
scroll to position [3050, 0]
click at [625, 378] on link "Can I use the Moon X Card from anywhere in the world?" at bounding box center [574, 393] width 761 height 30
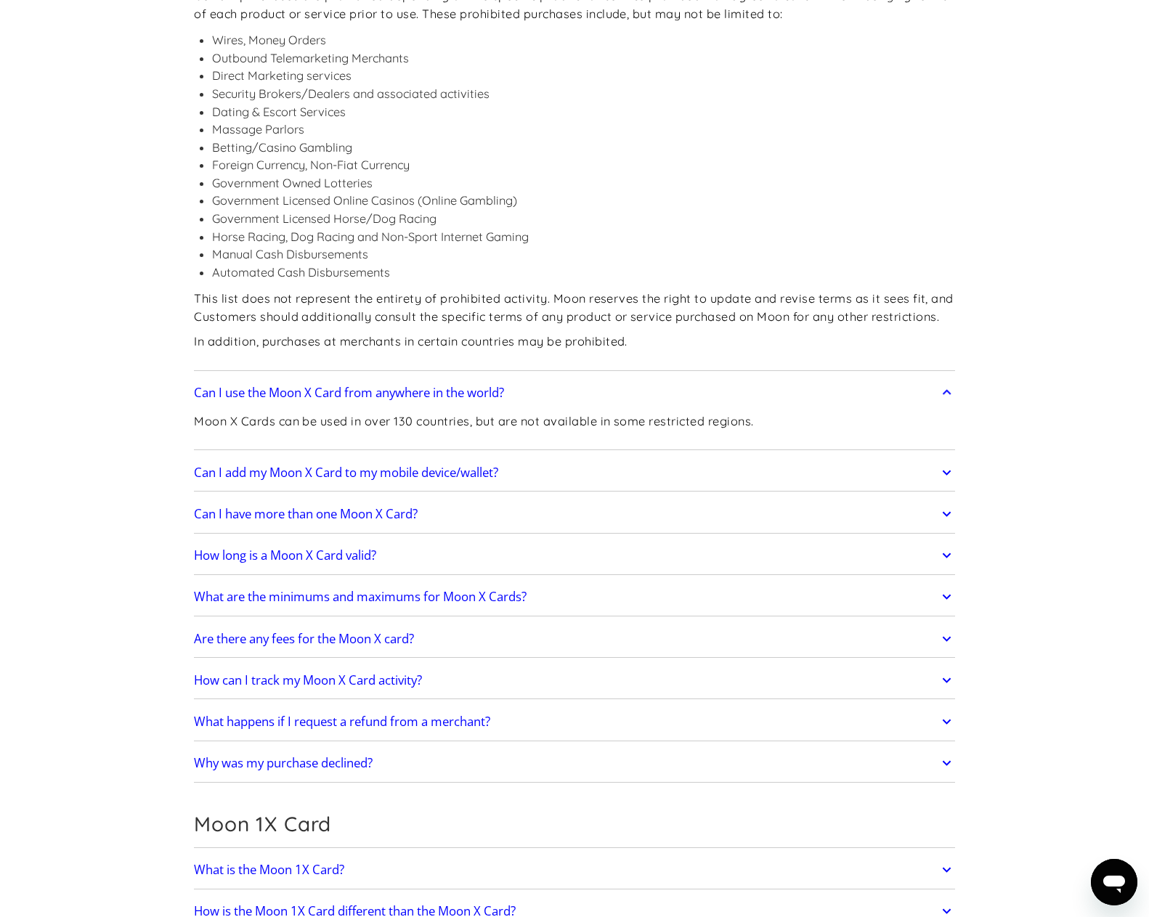
click at [550, 457] on link "Can I add my Moon X Card to my mobile device/wallet?" at bounding box center [574, 472] width 761 height 30
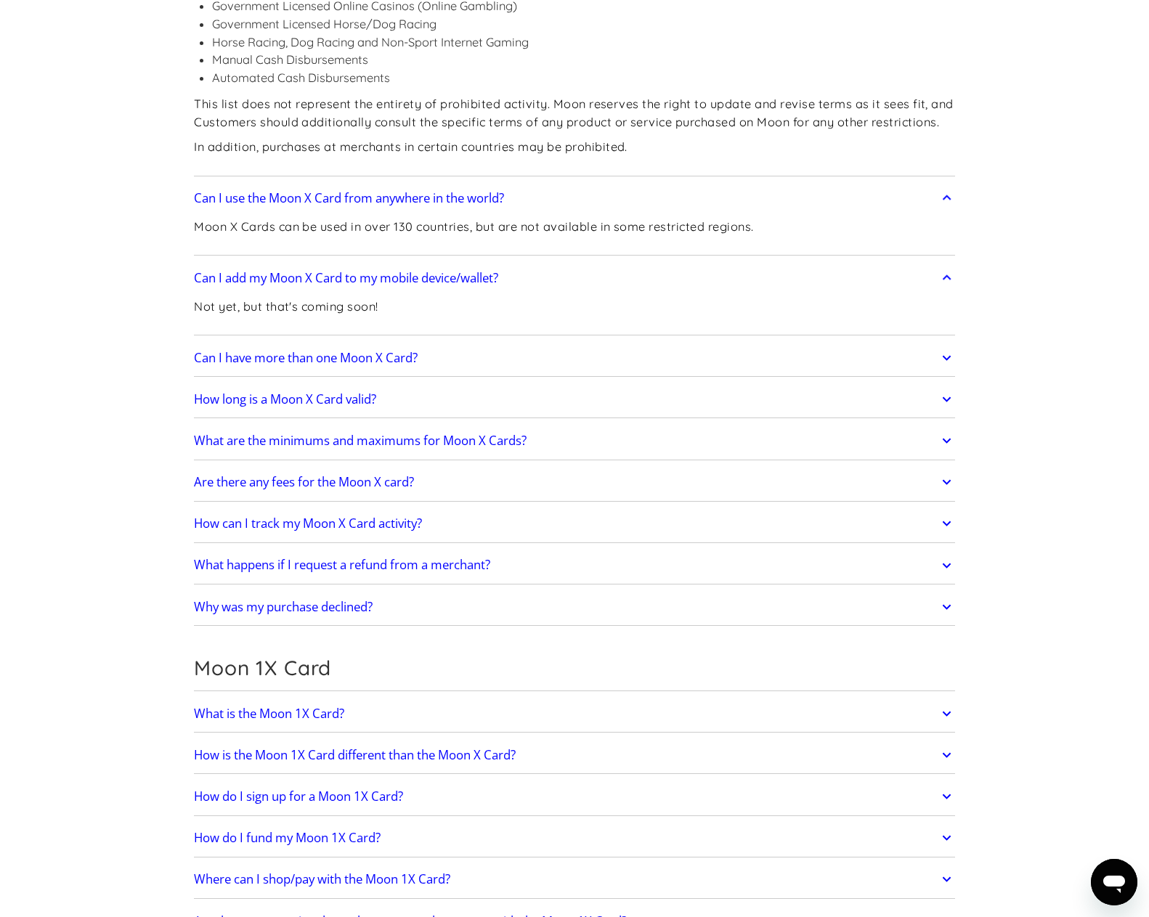
scroll to position [3268, 0]
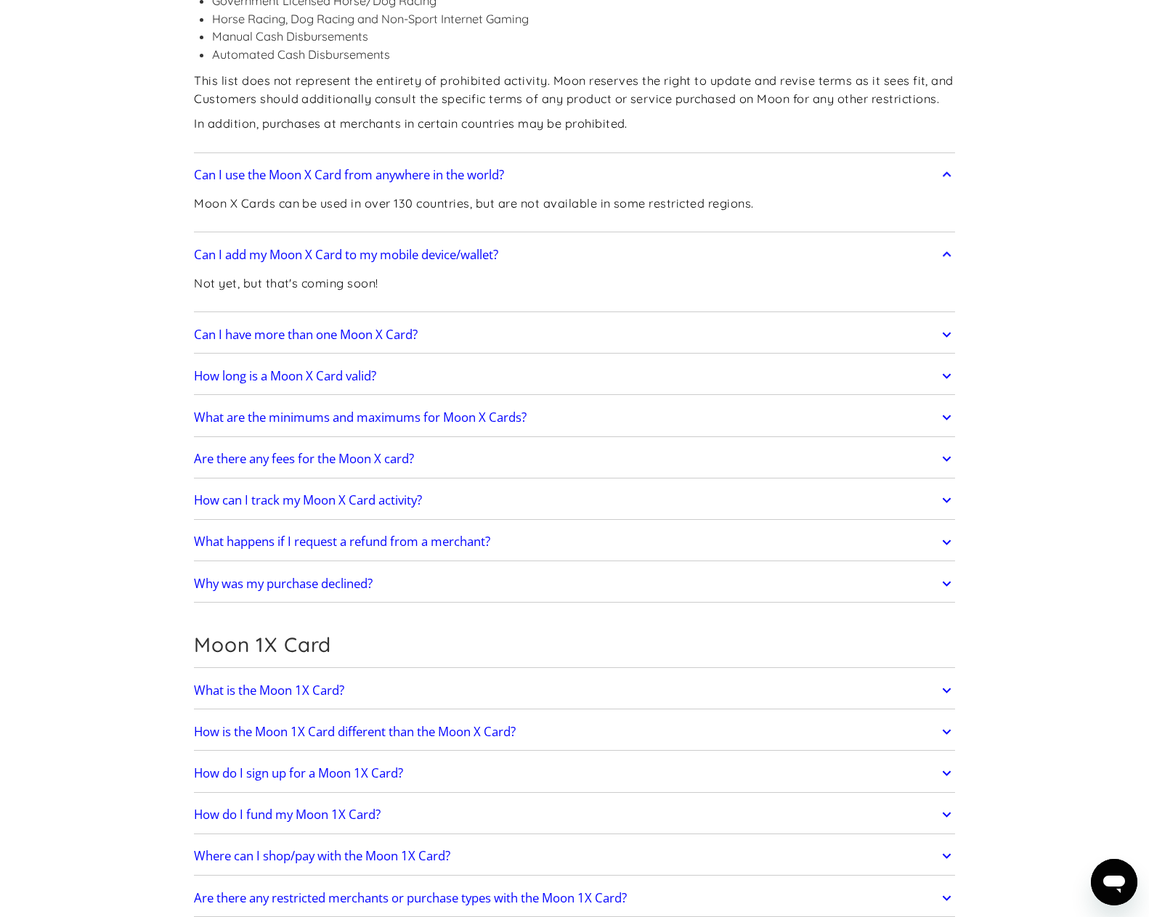
click at [481, 320] on link "Can I have more than one Moon X Card?" at bounding box center [574, 335] width 761 height 30
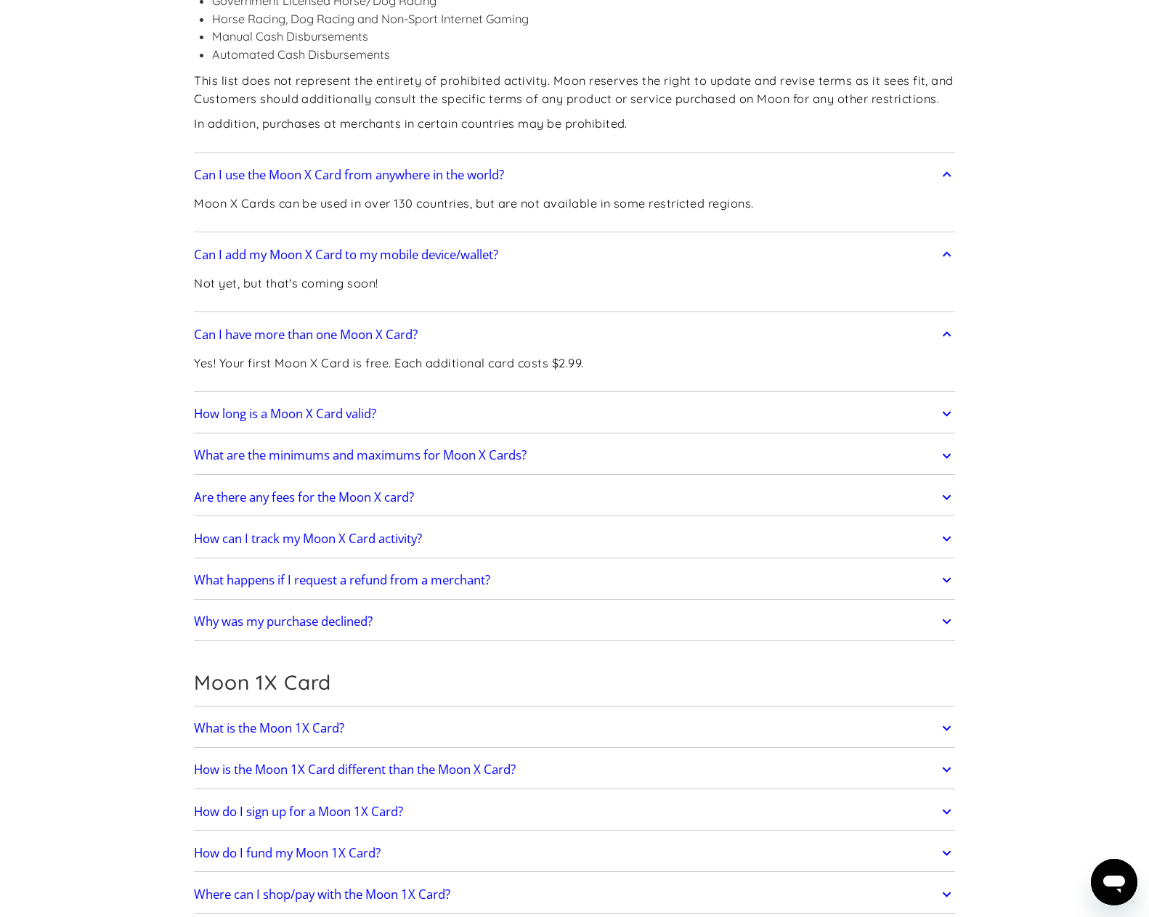
click at [453, 399] on link "How long is a Moon X Card valid?" at bounding box center [574, 414] width 761 height 30
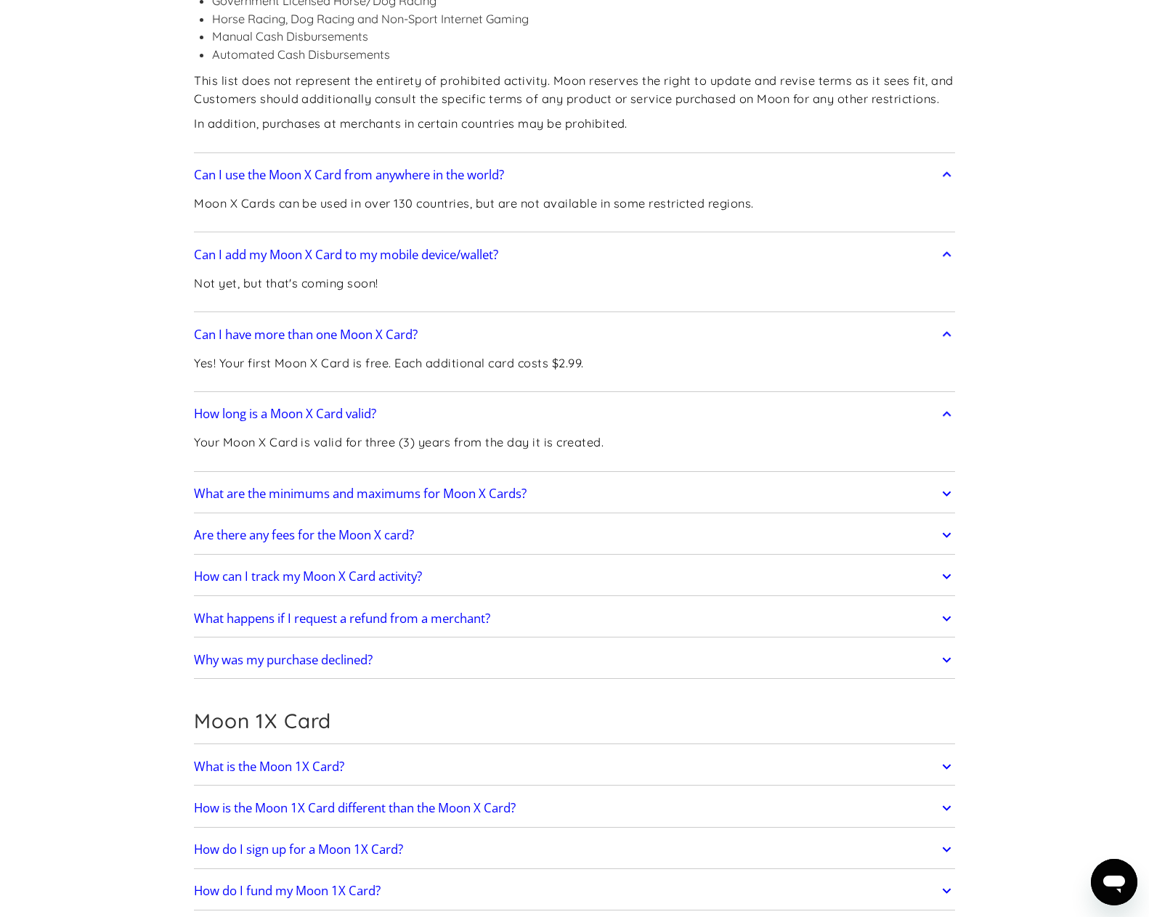
click at [577, 479] on link "What are the minimums and maximums for Moon X Cards?" at bounding box center [574, 494] width 761 height 30
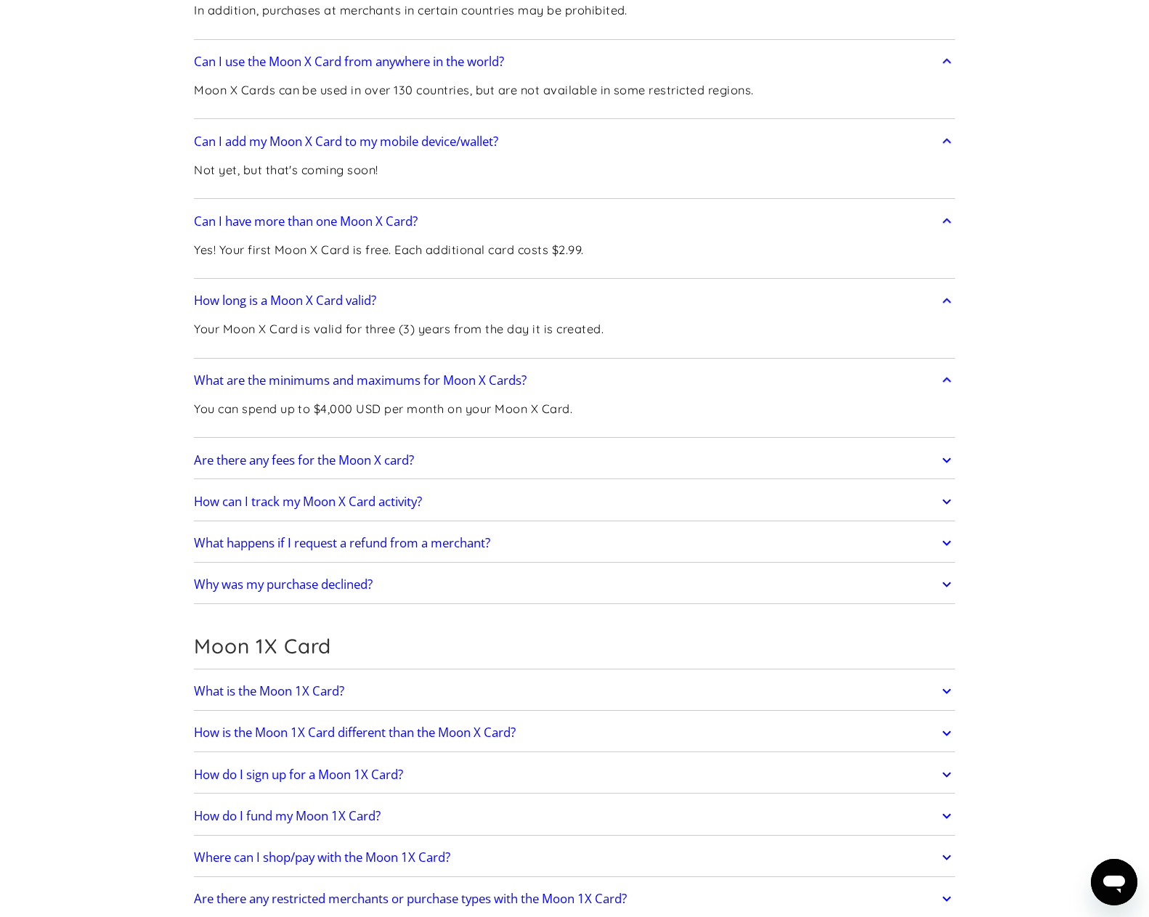
scroll to position [3413, 0]
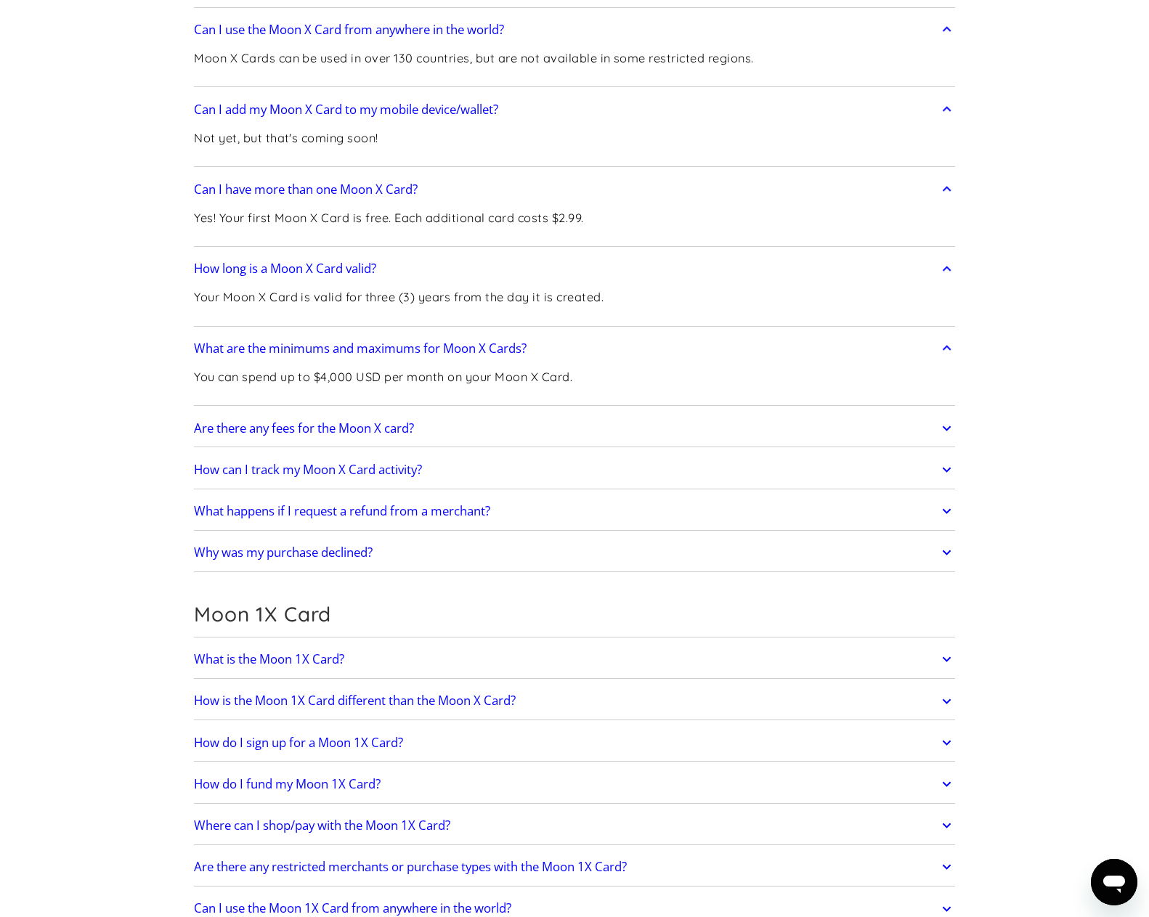
click at [473, 413] on link "Are there any fees for the Moon X card?" at bounding box center [574, 428] width 761 height 30
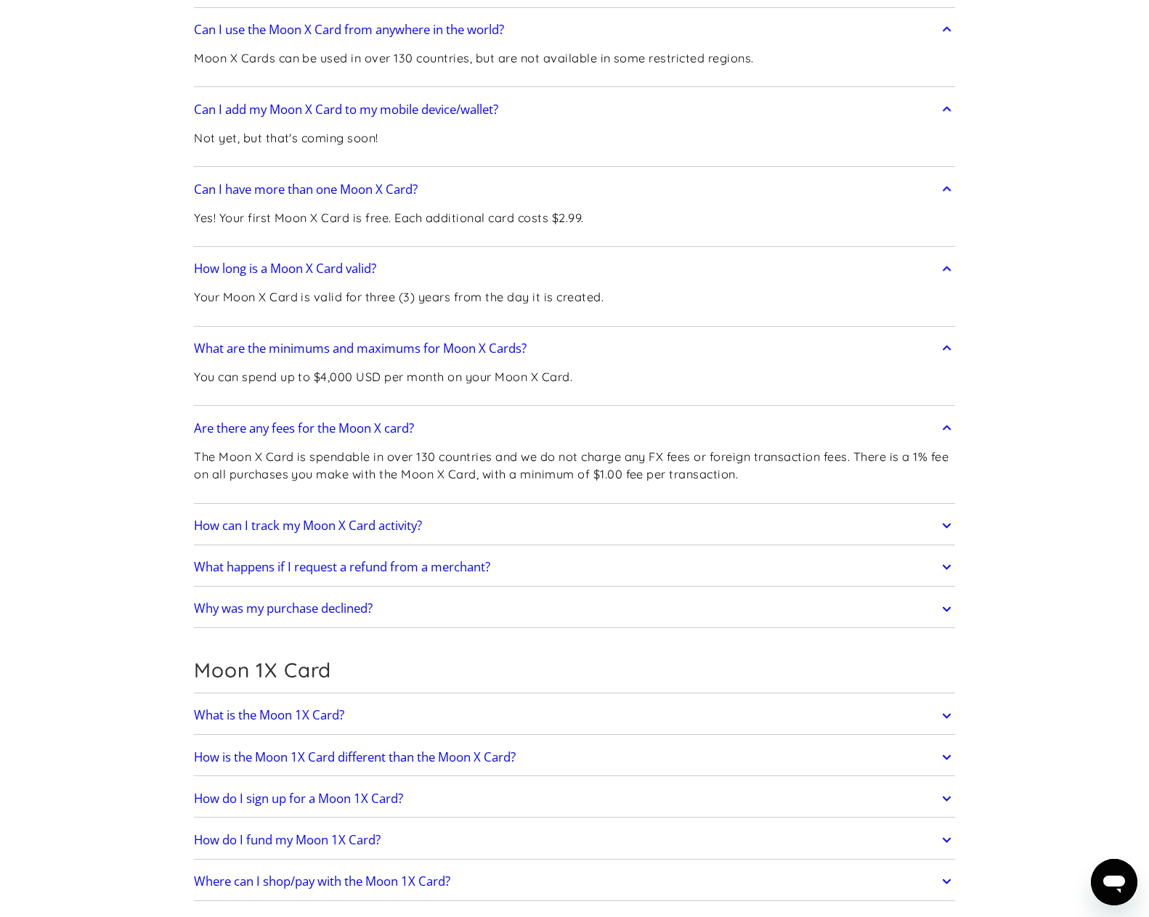
click at [484, 511] on link "How can I track my Moon X Card activity?" at bounding box center [574, 526] width 761 height 30
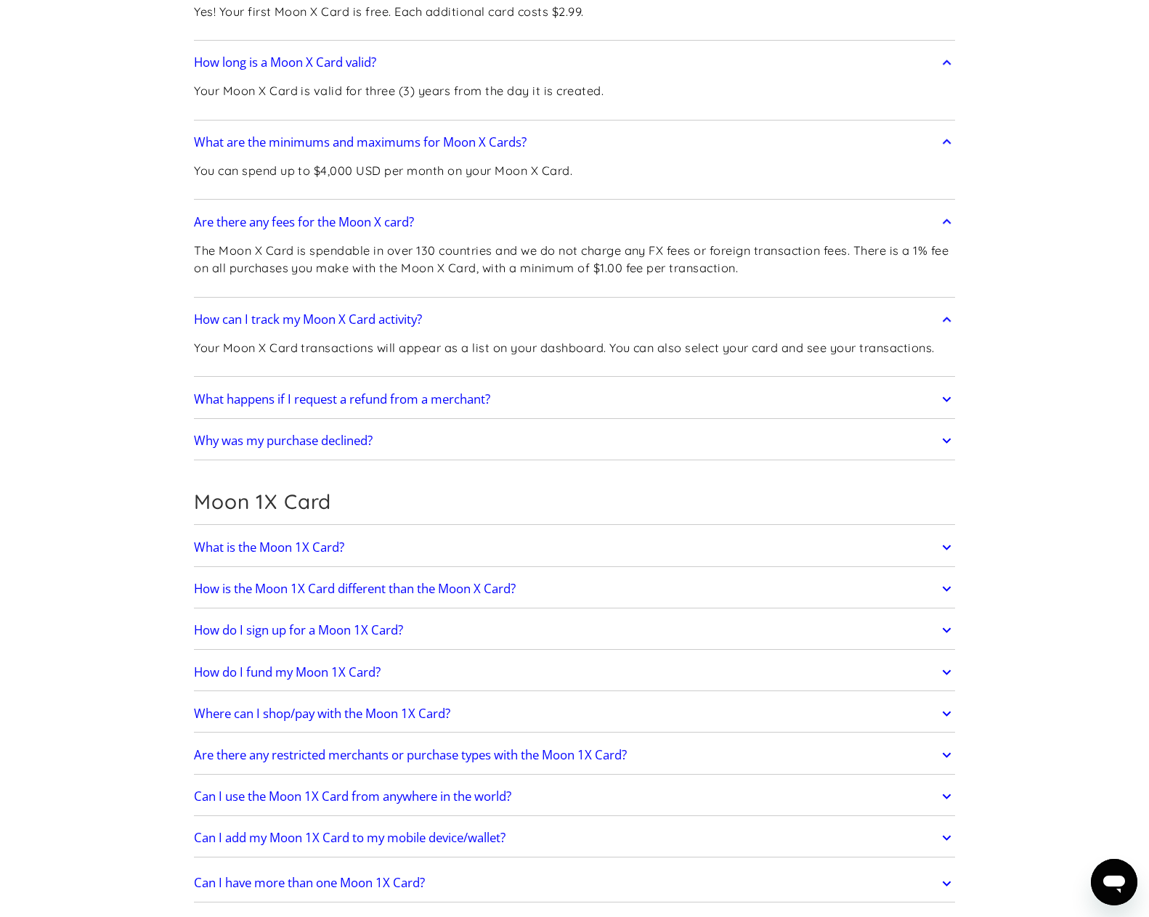
scroll to position [3631, 0]
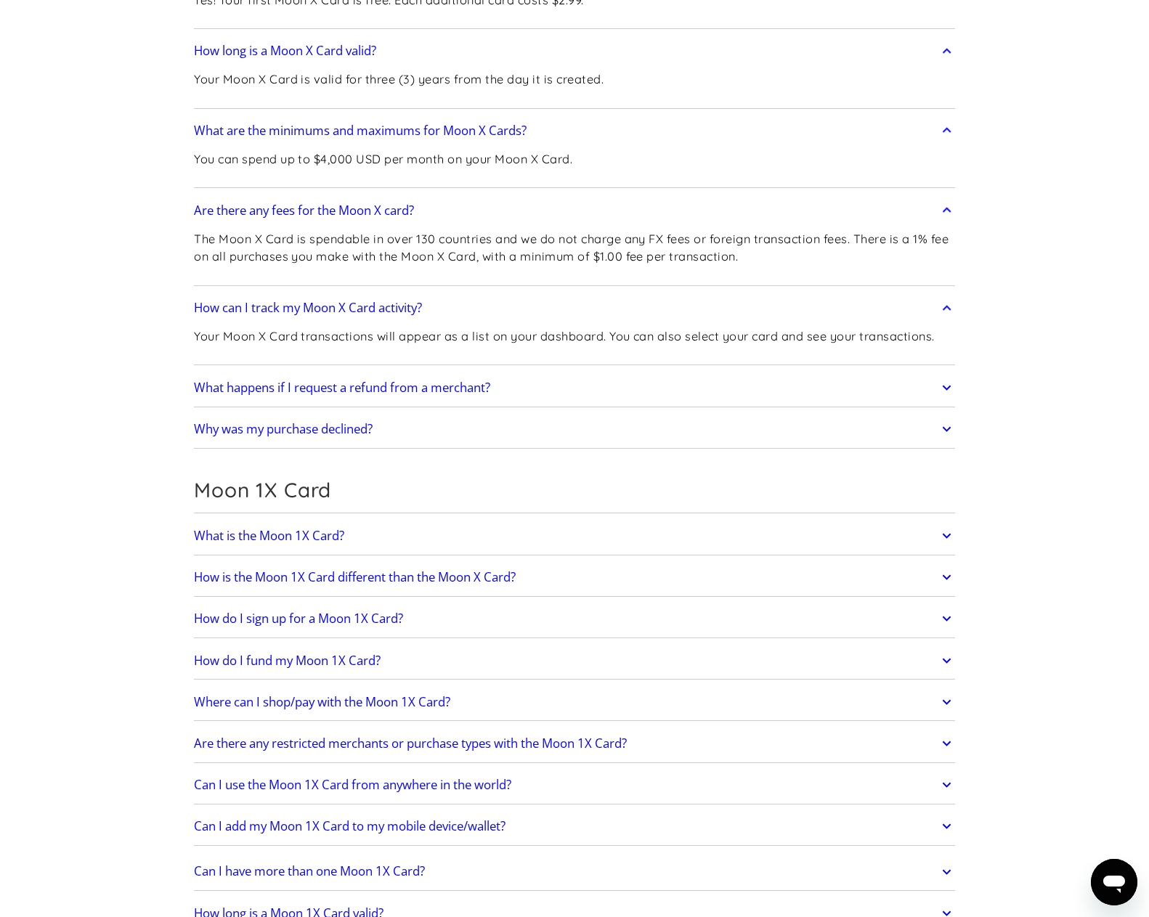
click at [553, 373] on link "What happens if I request a refund from a merchant?" at bounding box center [574, 388] width 761 height 30
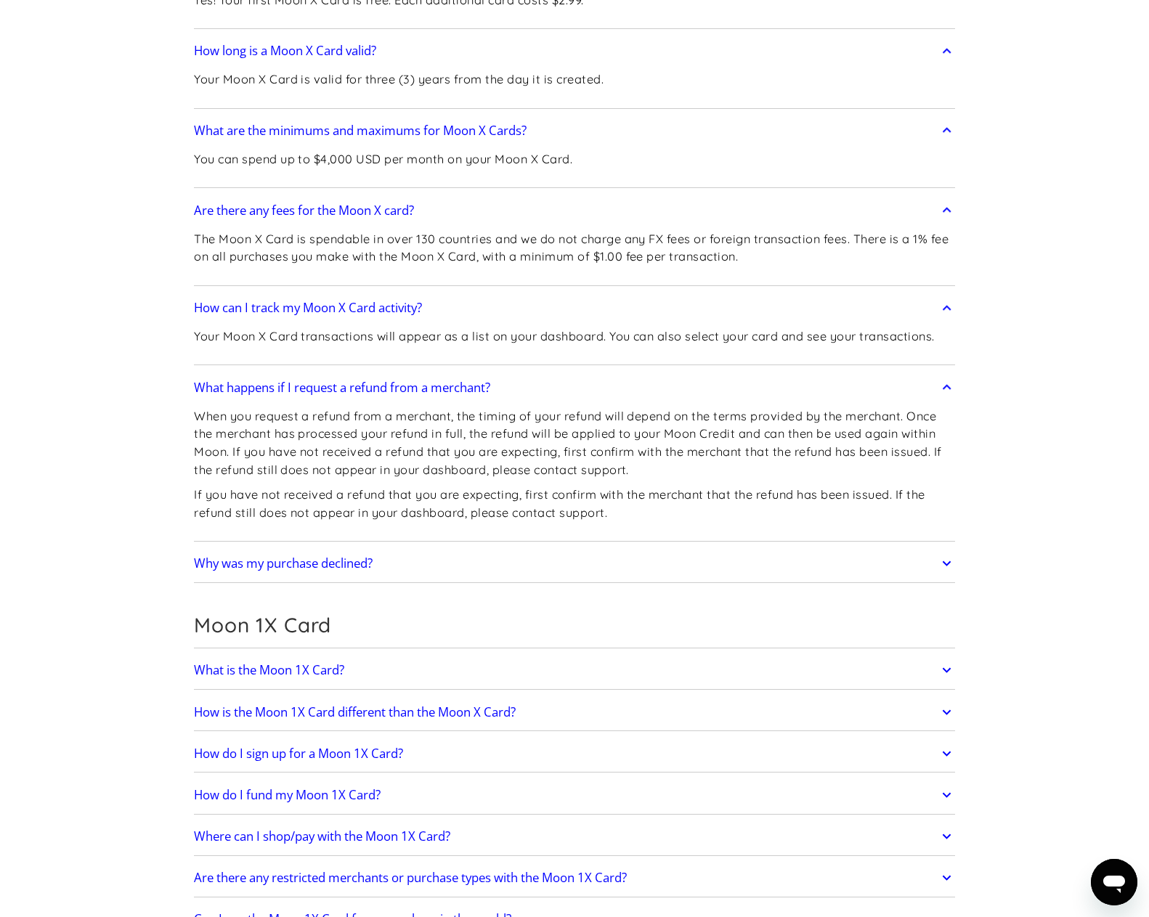
click at [451, 548] on link "Why was my purchase declined?" at bounding box center [574, 563] width 761 height 30
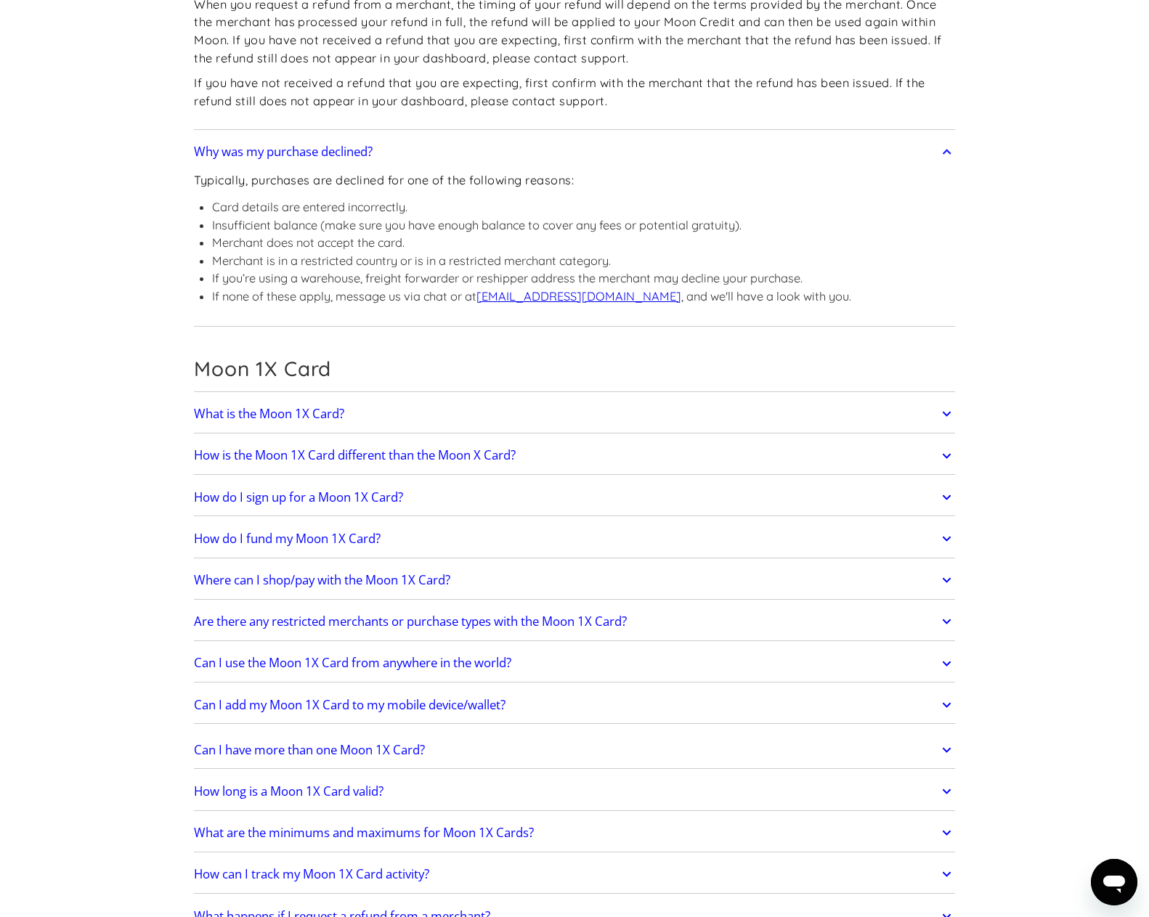
scroll to position [4067, 0]
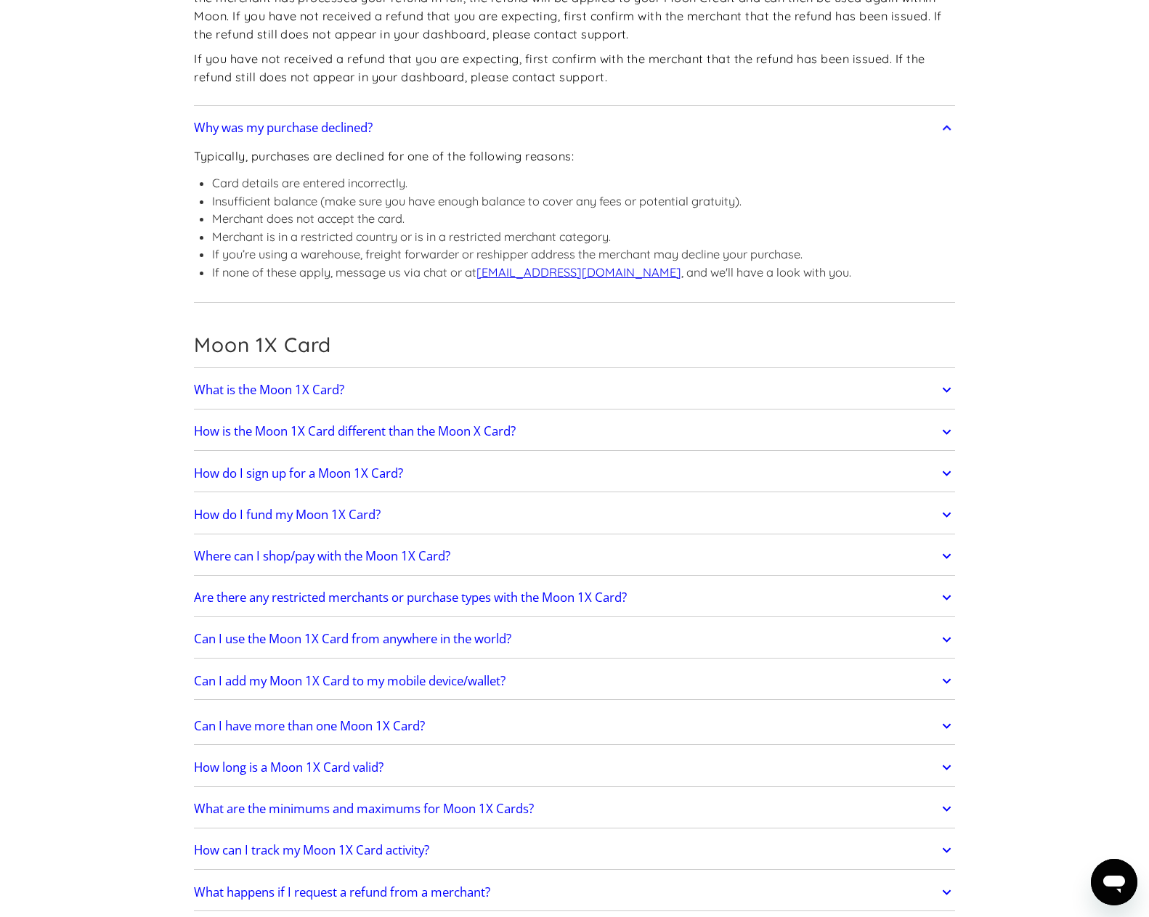
click at [429, 375] on link "What is the Moon 1X Card?" at bounding box center [574, 390] width 761 height 30
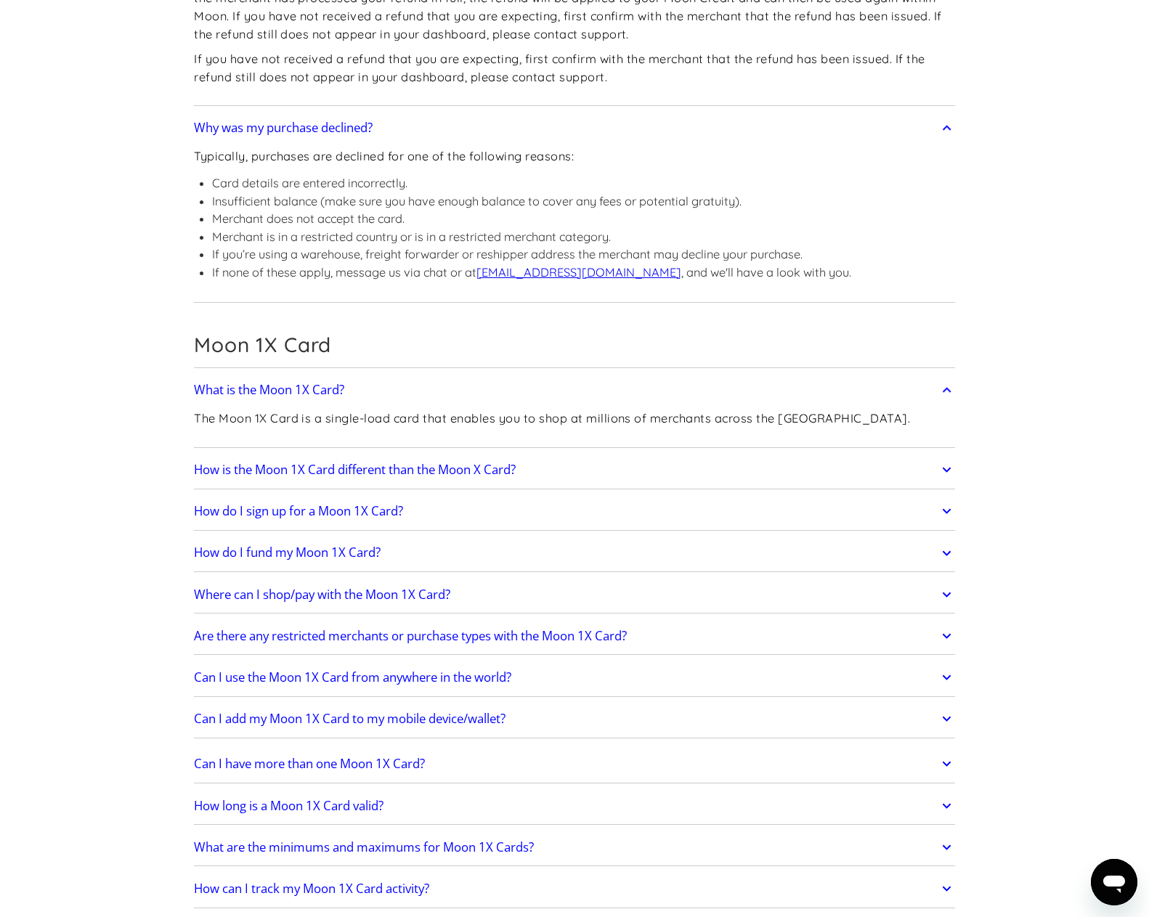
click at [550, 455] on link "How is the Moon 1X Card different than the Moon X Card?" at bounding box center [574, 470] width 761 height 30
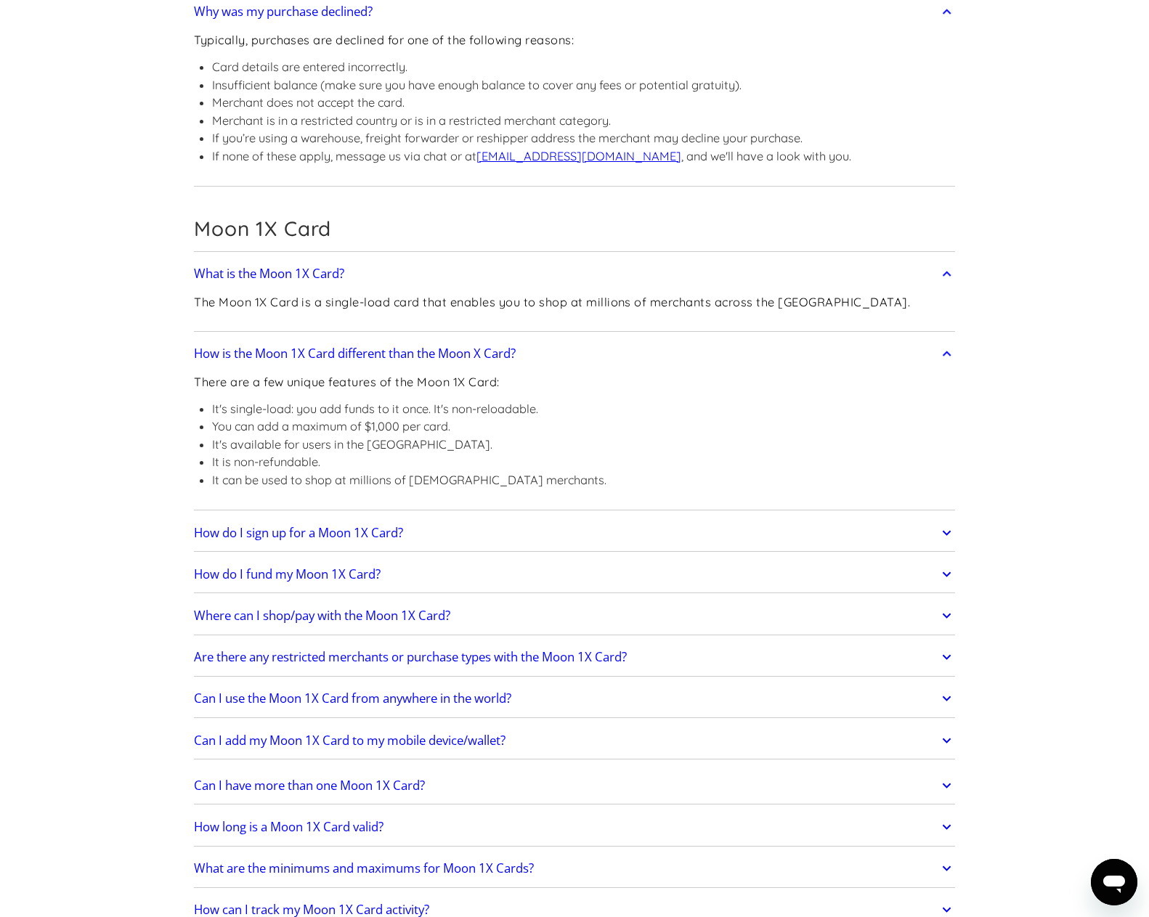
scroll to position [4212, 0]
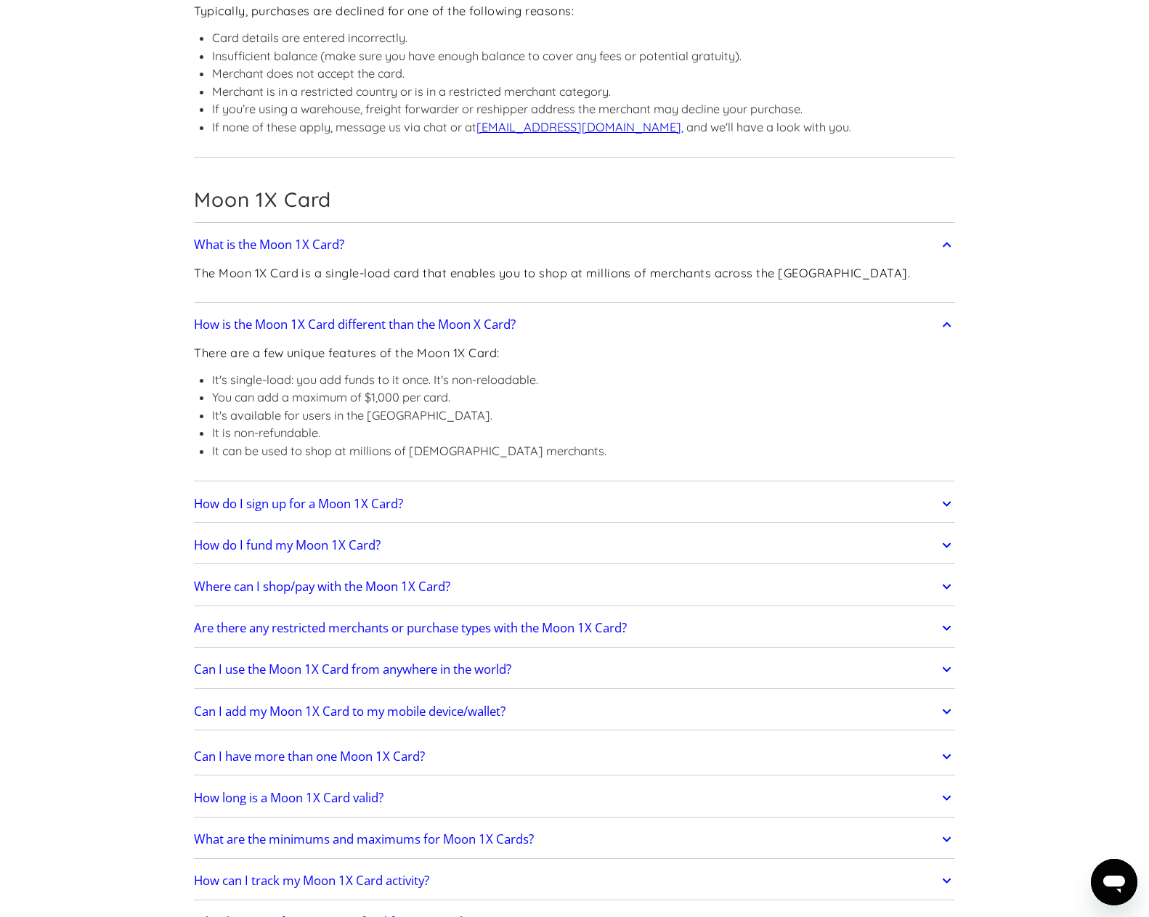
click at [477, 489] on link "How do I sign up for a Moon 1X Card?" at bounding box center [574, 504] width 761 height 30
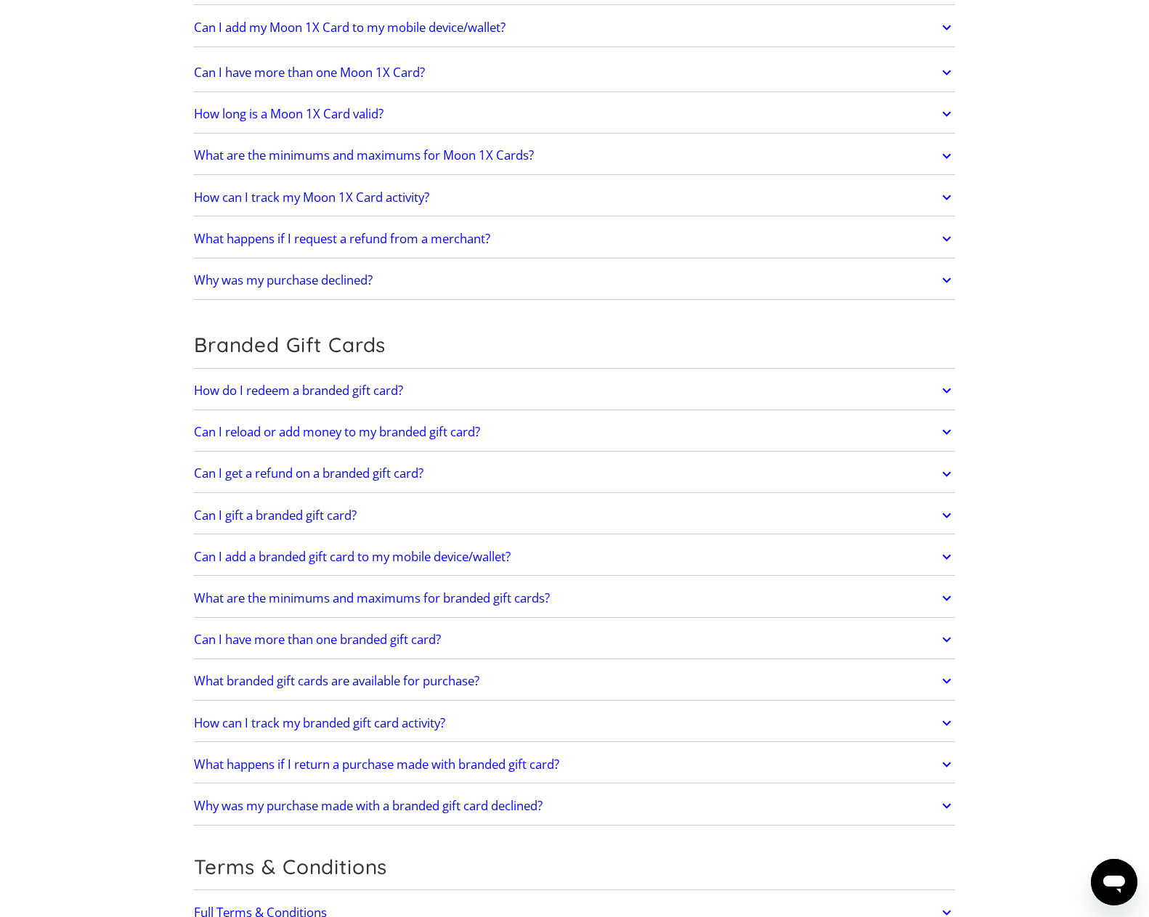
scroll to position [5083, 0]
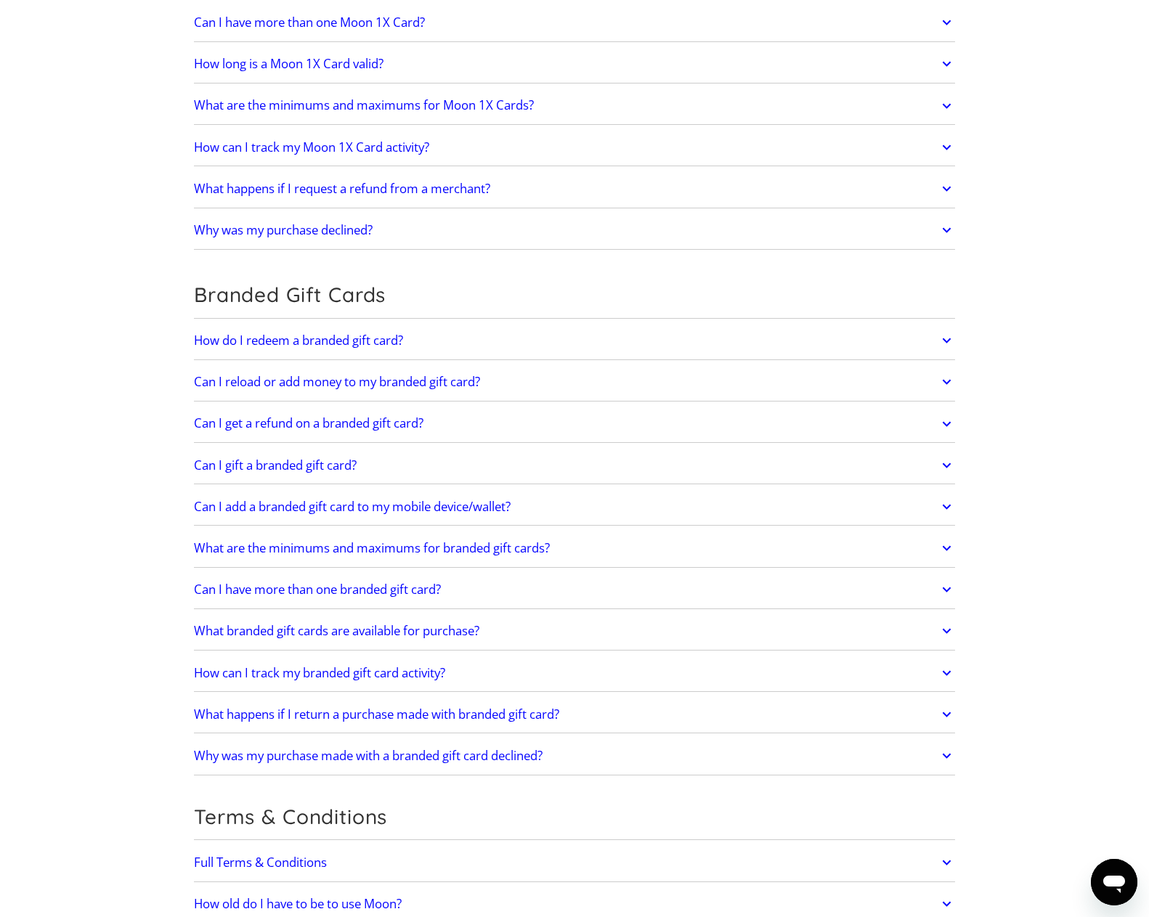
click at [434, 325] on link "How do I redeem a branded gift card?" at bounding box center [574, 340] width 761 height 30
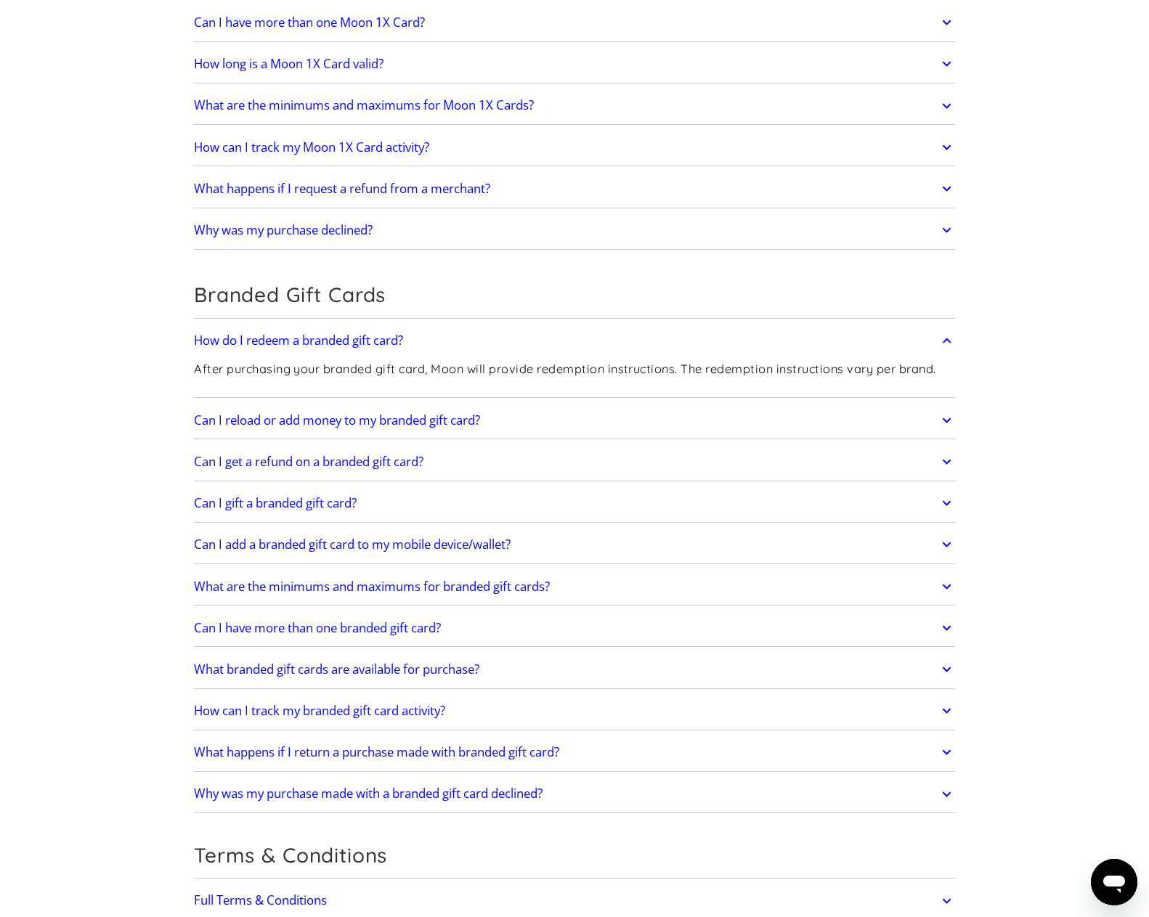
click at [511, 405] on link "Can I reload or add money to my branded gift card?" at bounding box center [574, 420] width 761 height 30
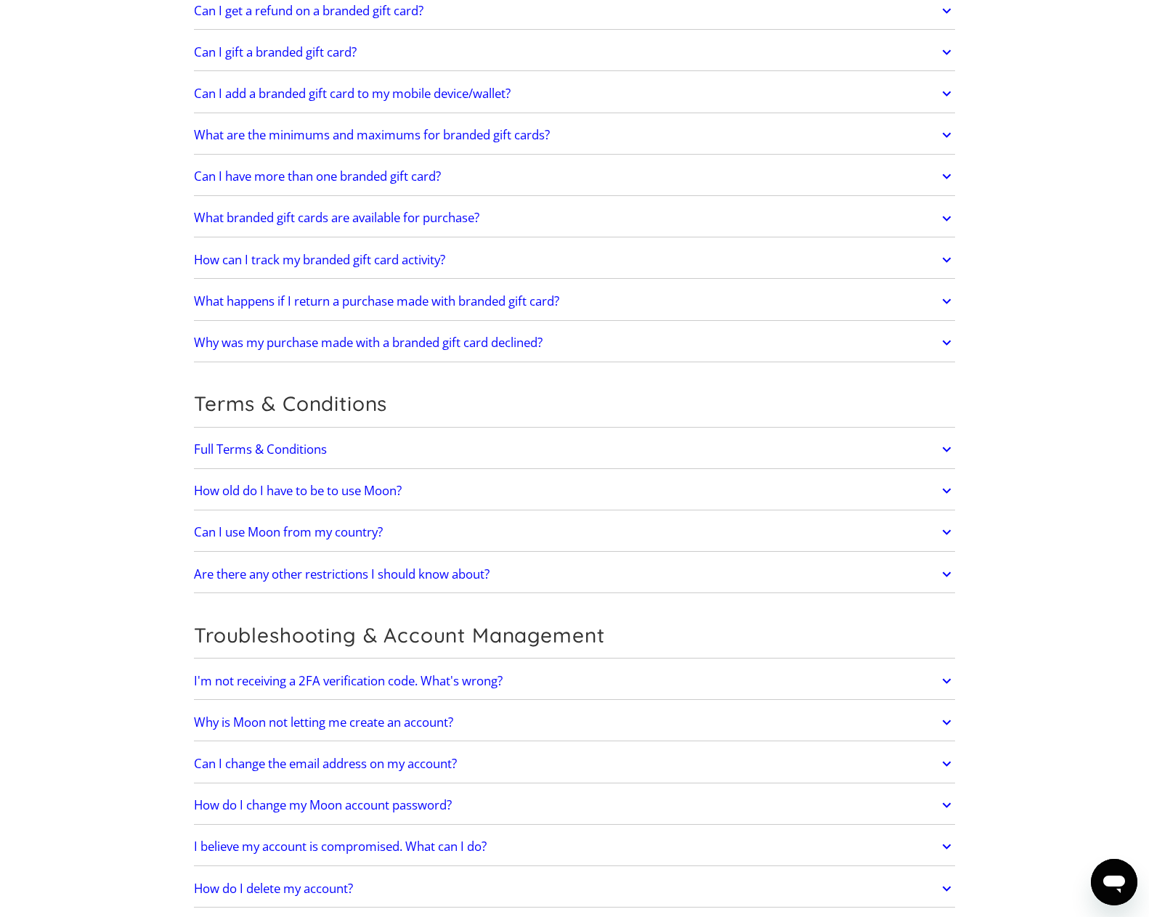
scroll to position [5592, 0]
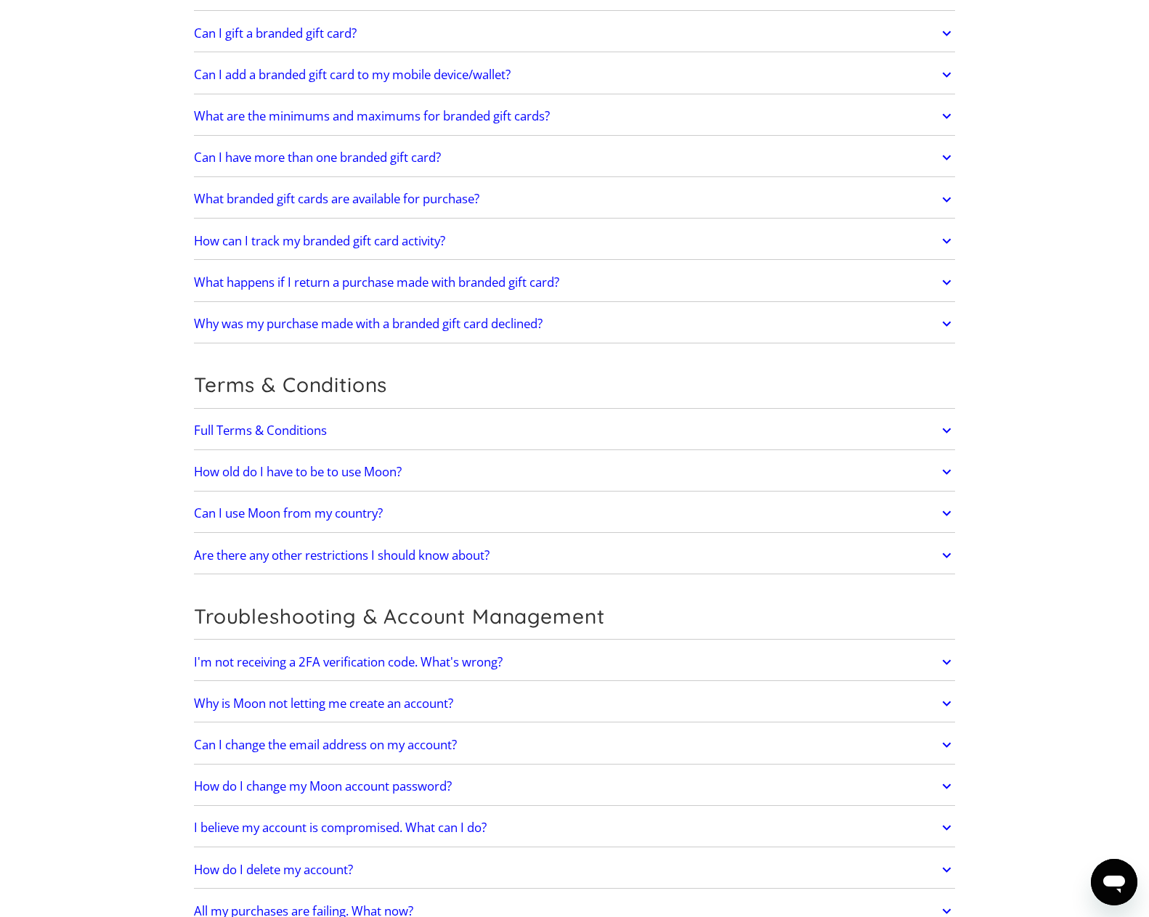
click at [492, 457] on link "How old do I have to be to use Moon?" at bounding box center [574, 472] width 761 height 30
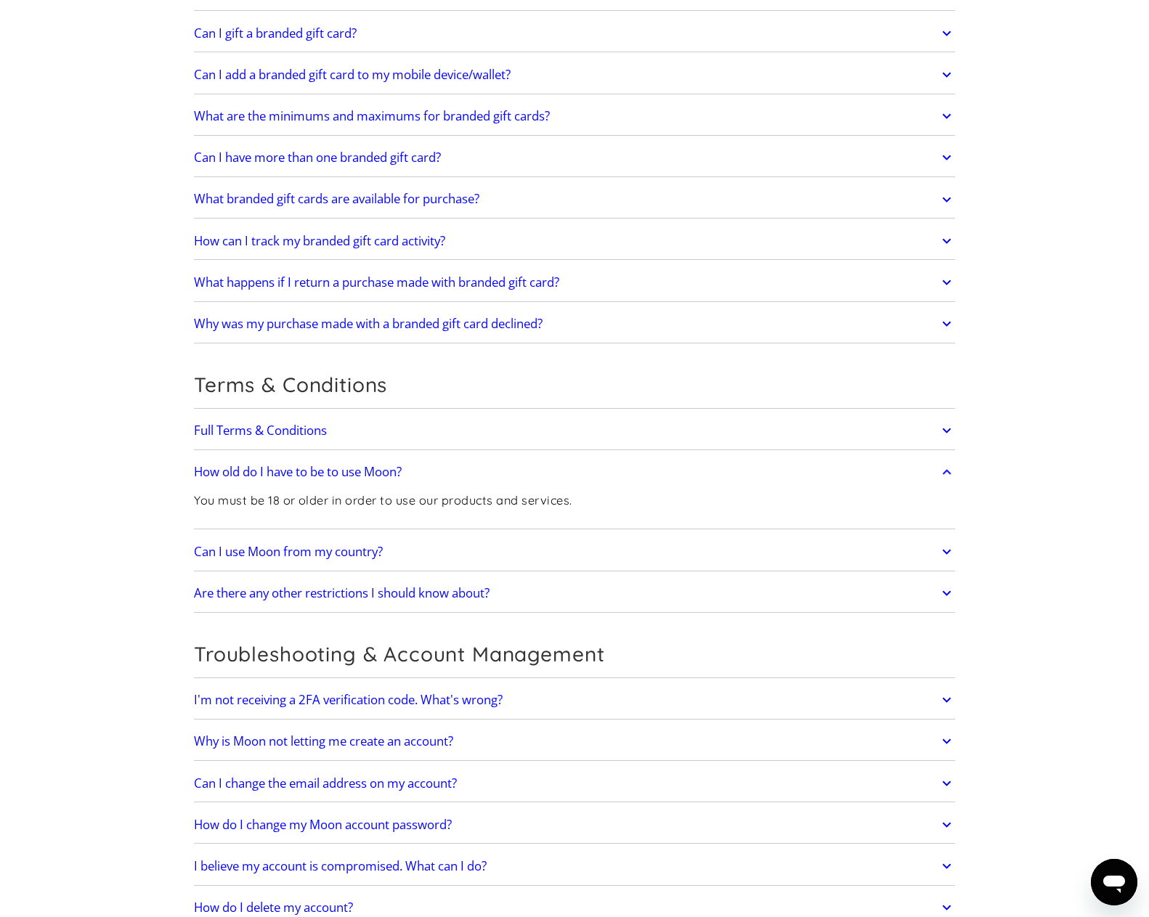
click at [431, 537] on link "Can I use Moon from my country?" at bounding box center [574, 552] width 761 height 30
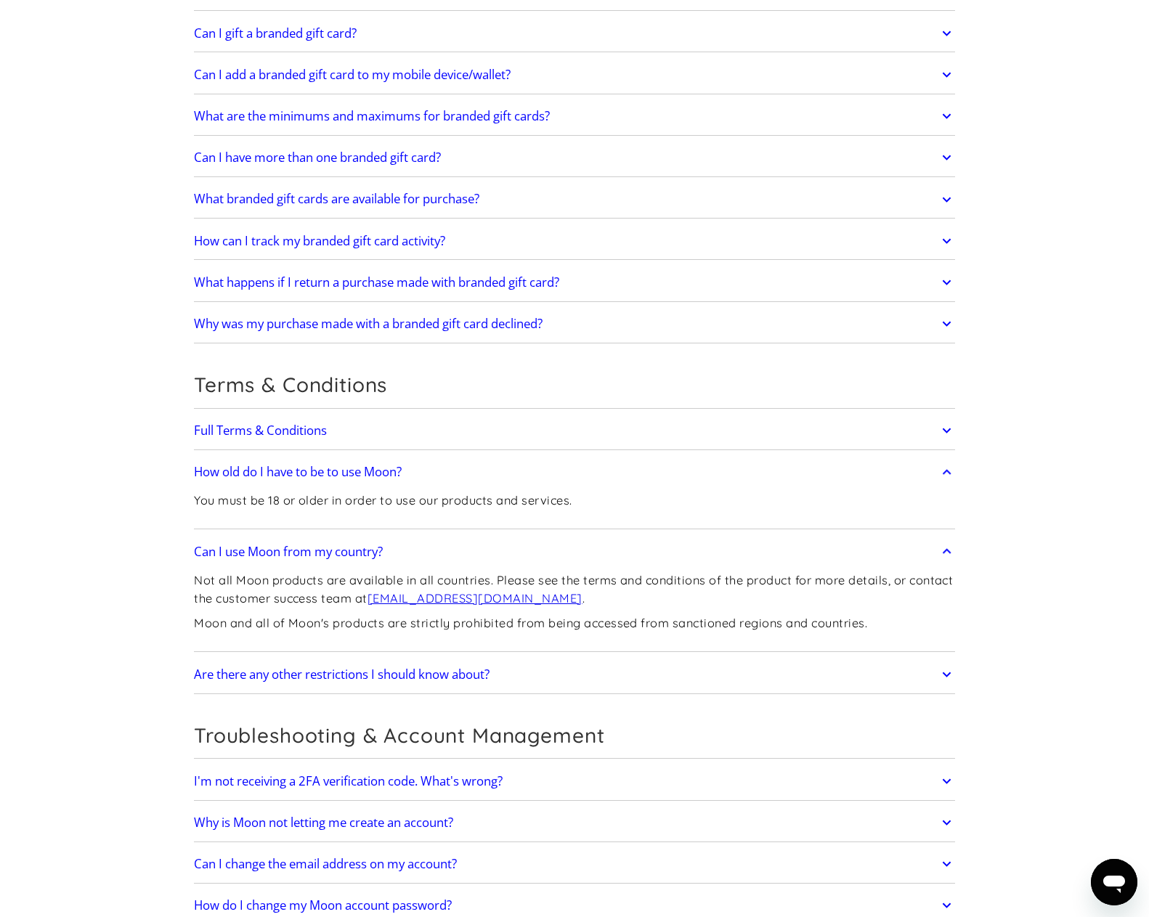
click at [515, 659] on link "Are there any other restrictions I should know about?" at bounding box center [574, 674] width 761 height 30
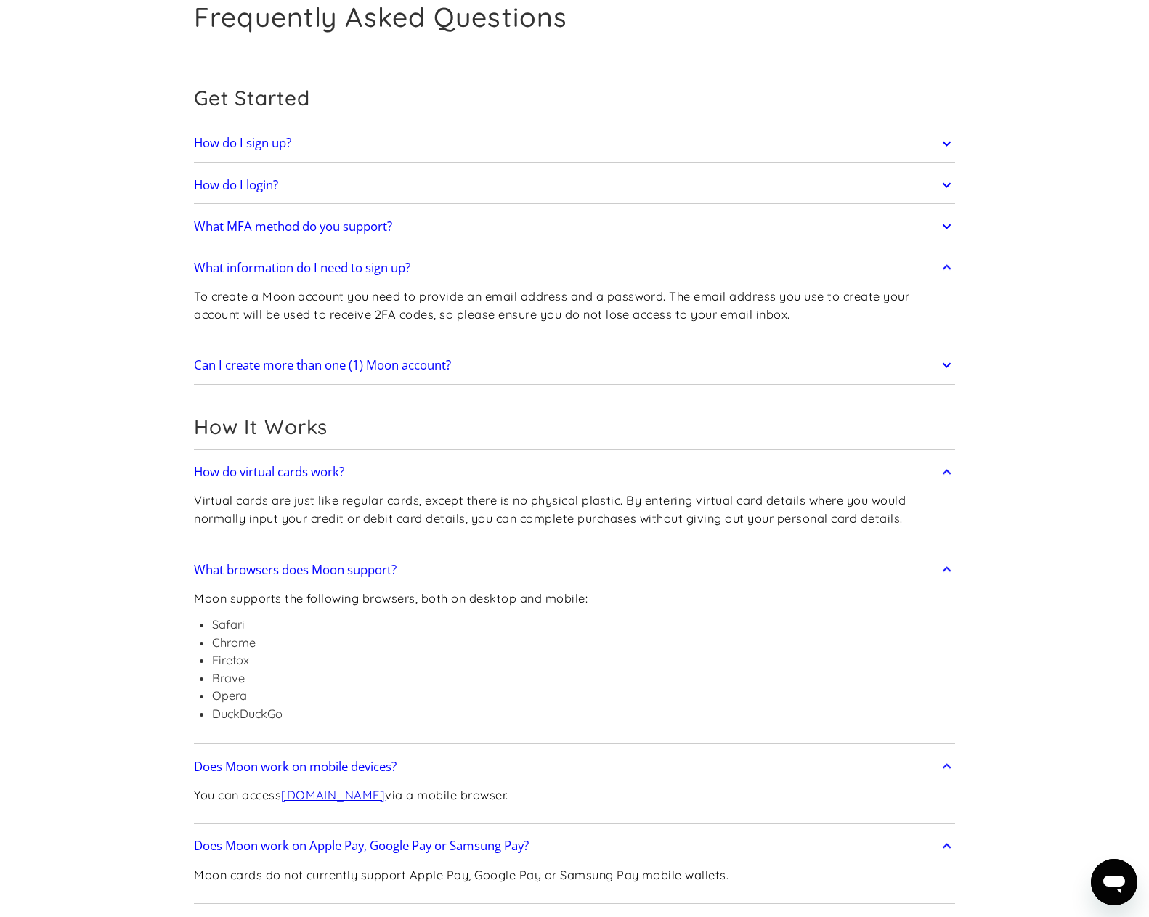
scroll to position [0, 0]
